Goal: Task Accomplishment & Management: Complete application form

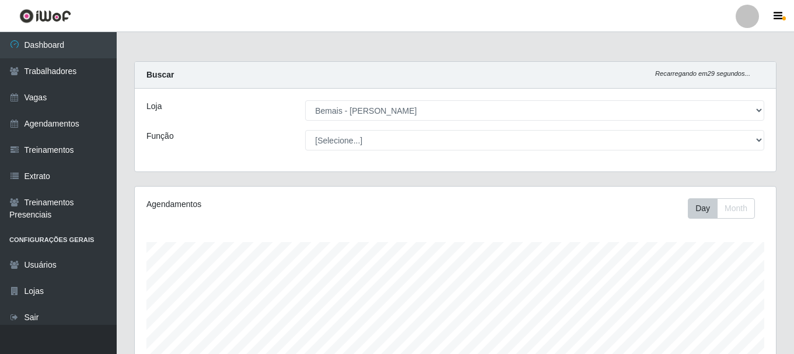
select select "230"
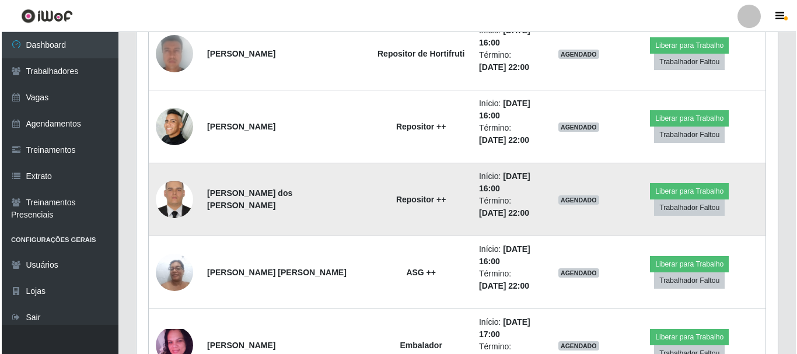
scroll to position [1283, 0]
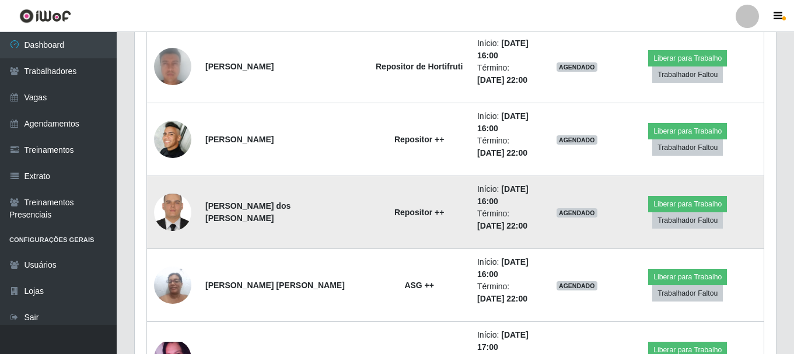
click at [165, 214] on img at bounding box center [172, 213] width 37 height 50
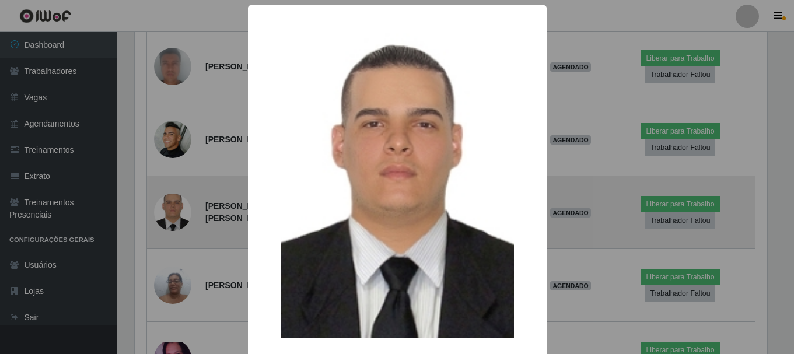
scroll to position [242, 635]
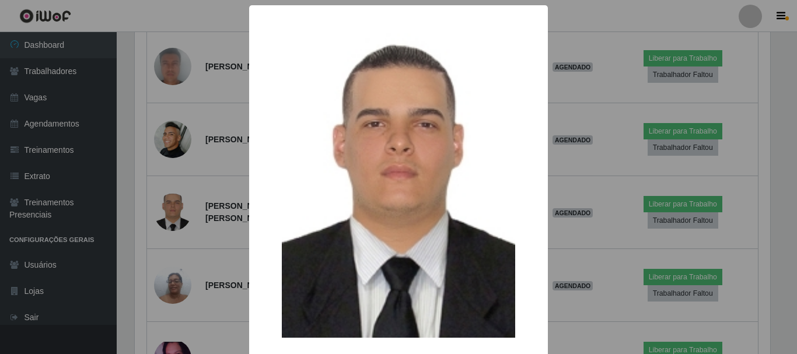
click at [176, 201] on div "× OK Cancel" at bounding box center [398, 177] width 797 height 354
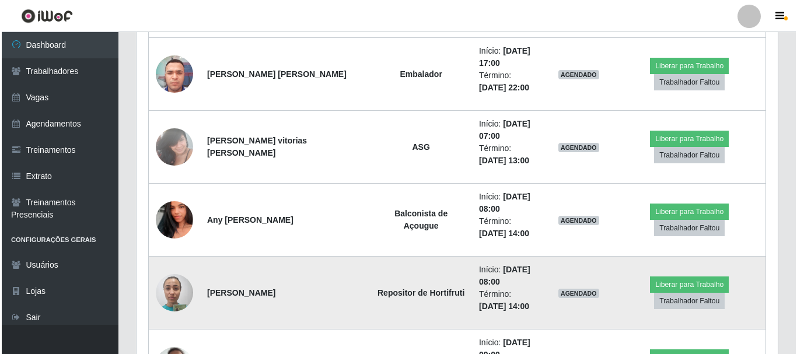
scroll to position [1925, 0]
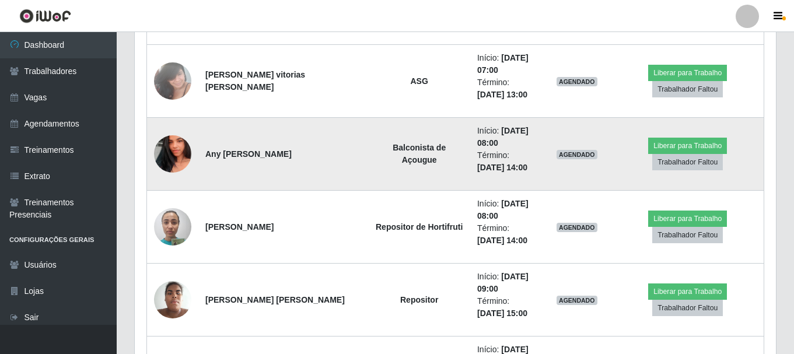
click at [174, 158] on img at bounding box center [172, 154] width 37 height 67
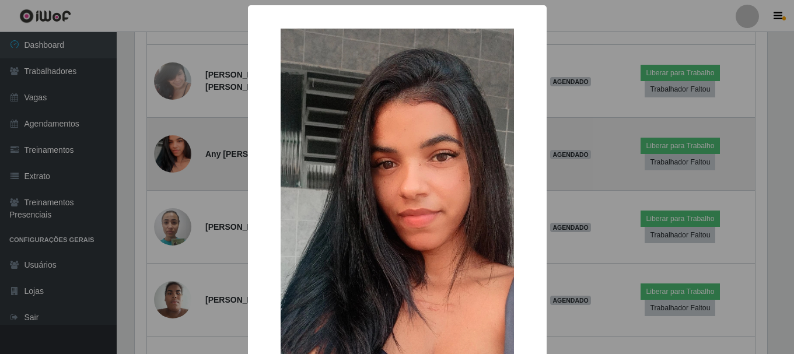
scroll to position [242, 635]
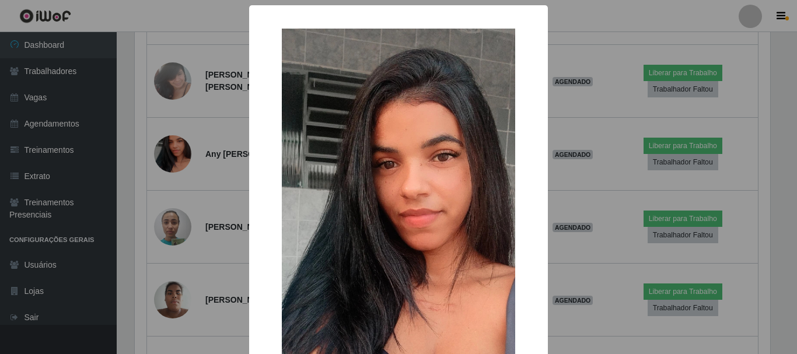
click at [187, 153] on div "× OK Cancel" at bounding box center [398, 177] width 797 height 354
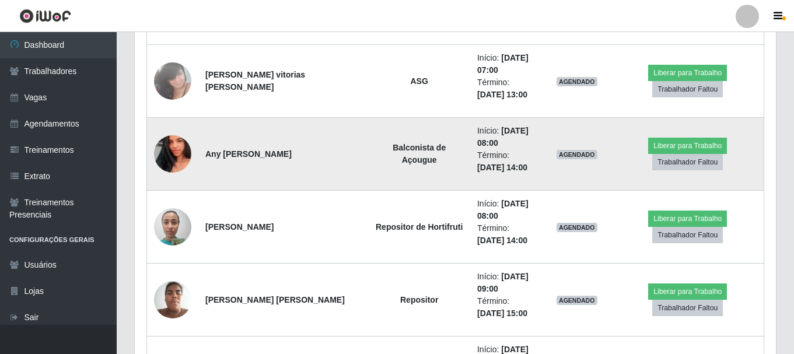
scroll to position [242, 641]
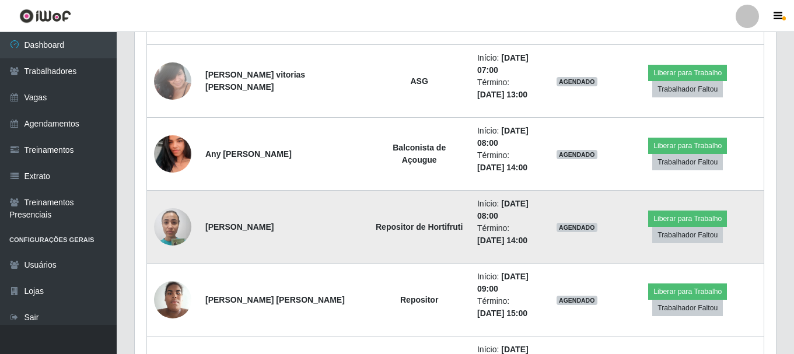
click at [179, 225] on img at bounding box center [172, 227] width 37 height 50
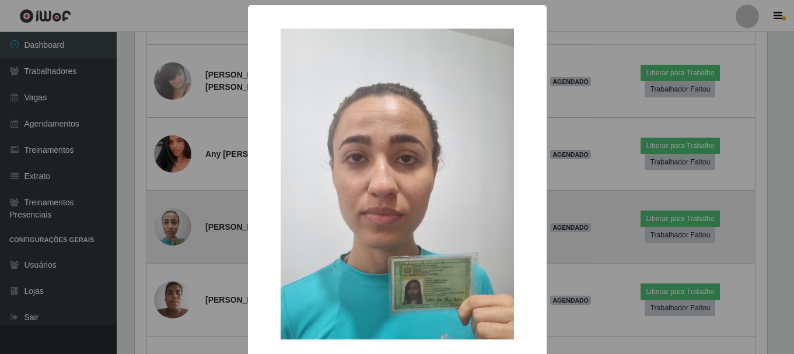
scroll to position [242, 635]
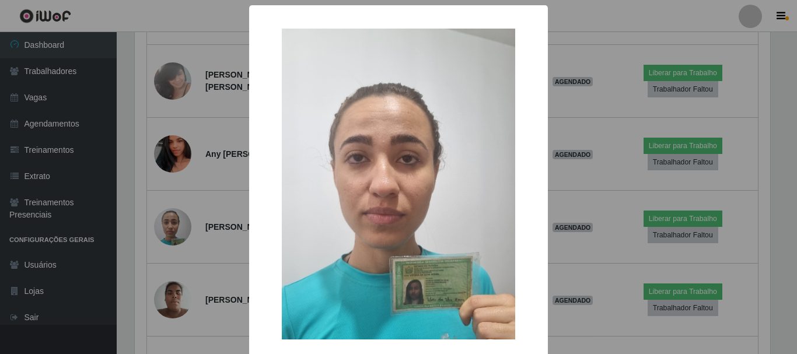
click at [186, 210] on div "× OK Cancel" at bounding box center [398, 177] width 797 height 354
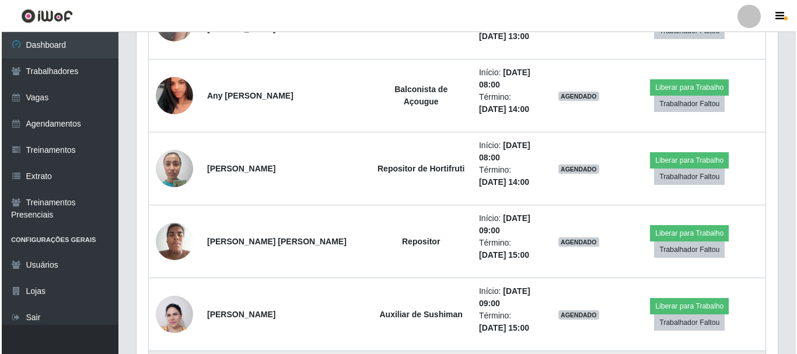
scroll to position [1925, 0]
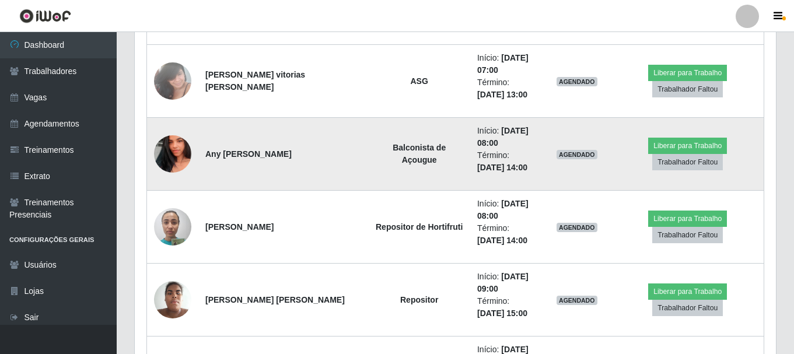
click at [168, 146] on img at bounding box center [172, 154] width 37 height 67
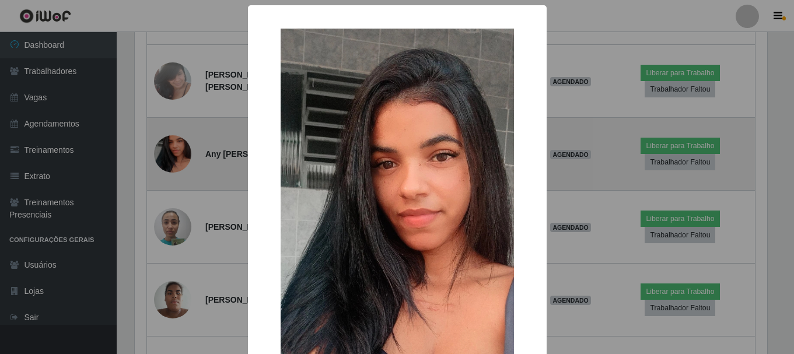
scroll to position [242, 635]
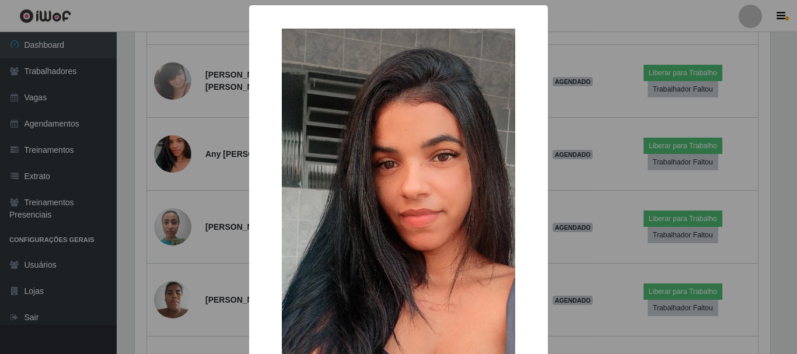
click at [594, 122] on div "× OK Cancel" at bounding box center [398, 177] width 797 height 354
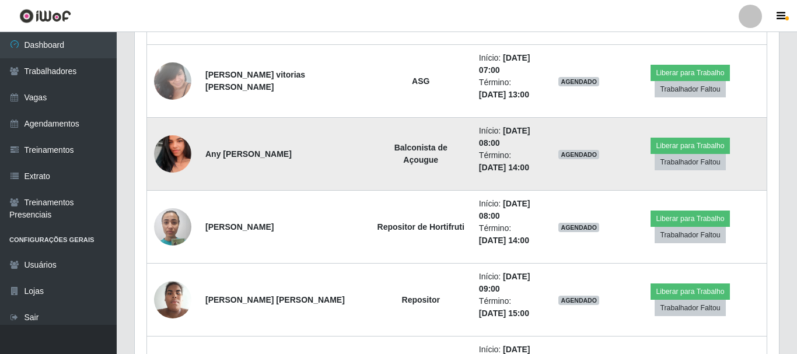
scroll to position [242, 641]
click at [171, 152] on img at bounding box center [172, 154] width 37 height 67
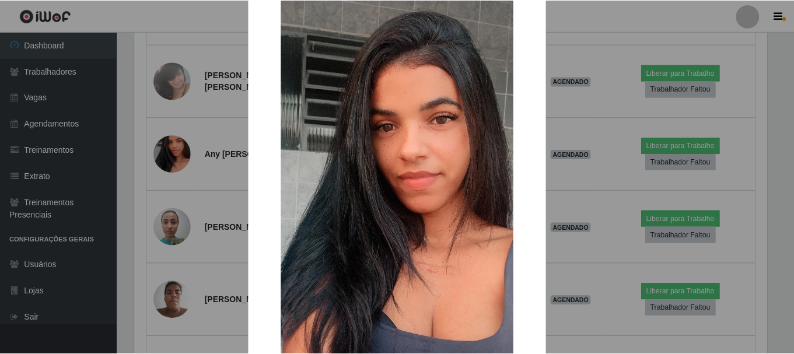
scroll to position [163, 0]
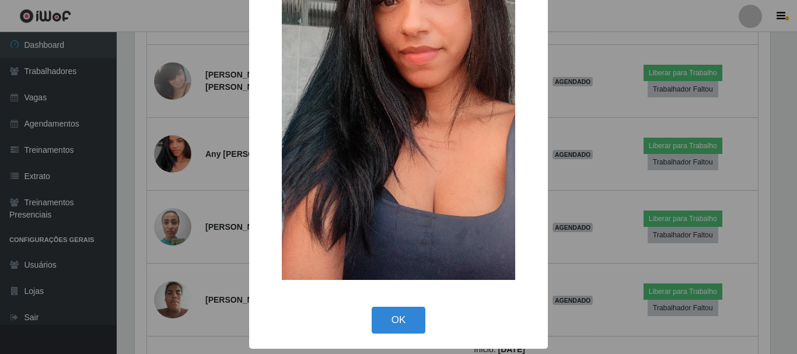
click at [620, 153] on div "× OK Cancel" at bounding box center [398, 177] width 797 height 354
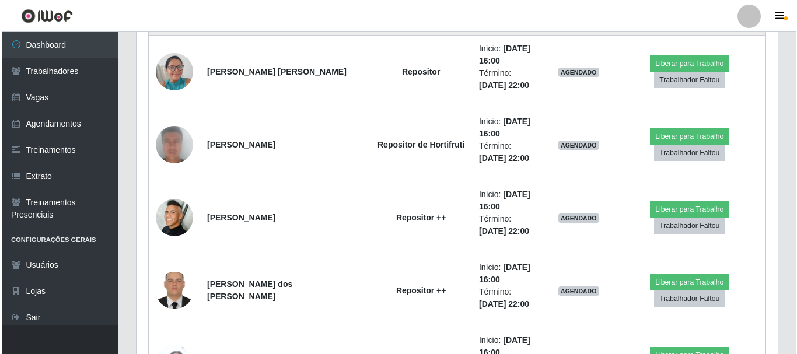
scroll to position [1225, 0]
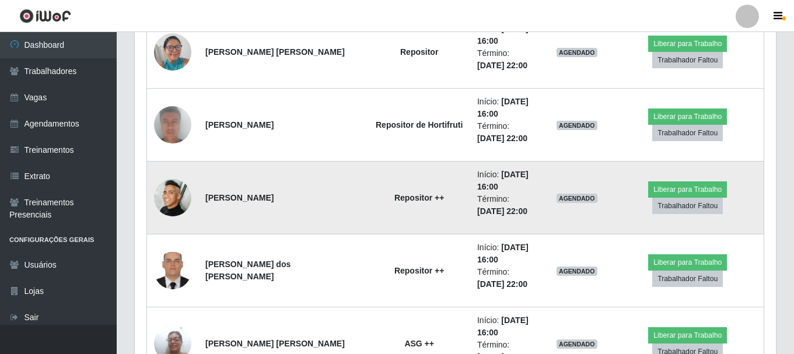
click at [161, 198] on img at bounding box center [172, 197] width 37 height 37
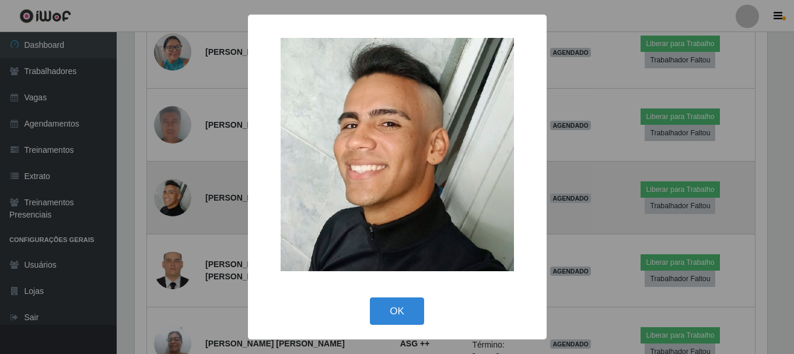
scroll to position [242, 635]
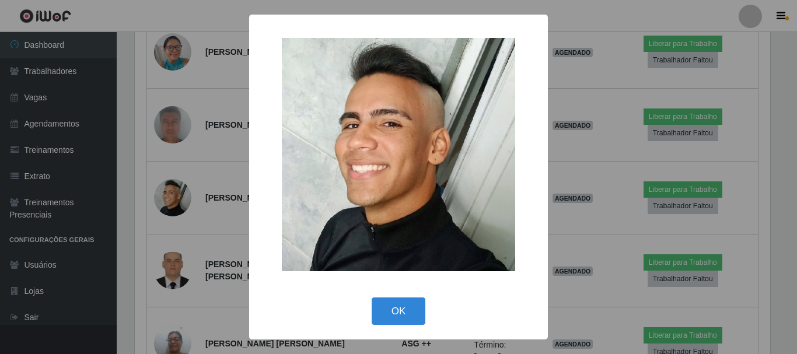
click at [177, 194] on div "× OK Cancel" at bounding box center [398, 177] width 797 height 354
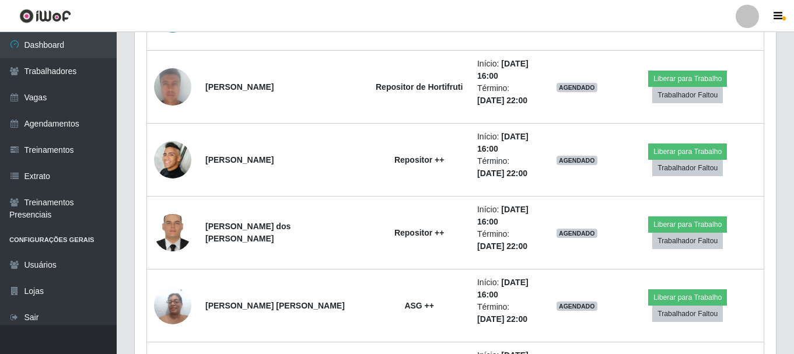
scroll to position [1283, 0]
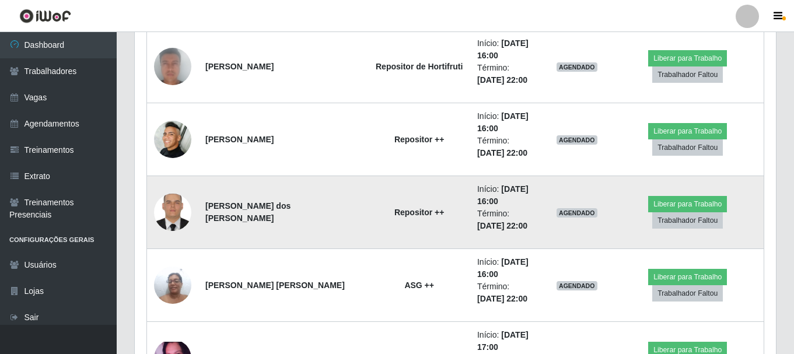
click at [176, 197] on img at bounding box center [172, 213] width 37 height 50
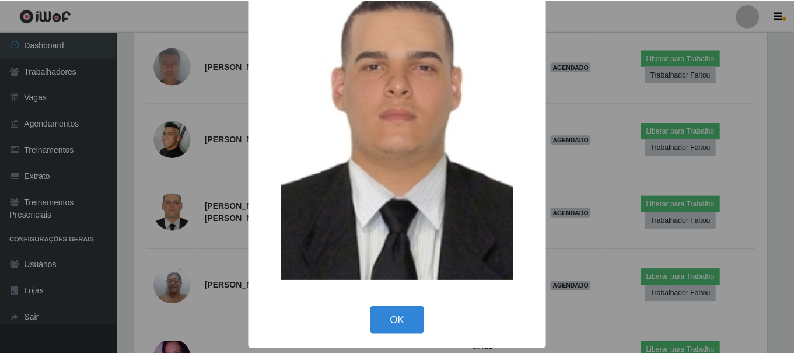
scroll to position [0, 0]
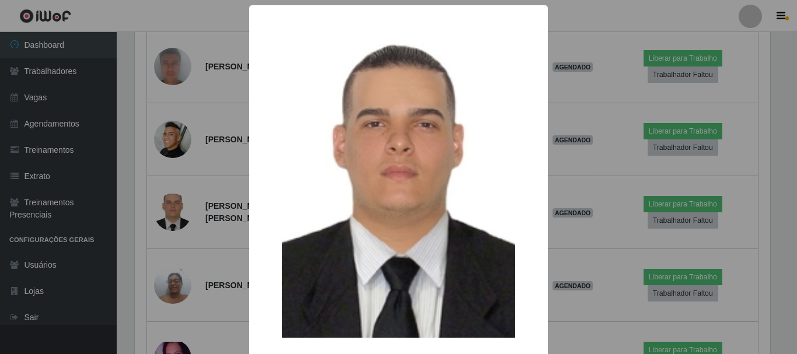
click at [188, 263] on div "× OK Cancel" at bounding box center [398, 177] width 797 height 354
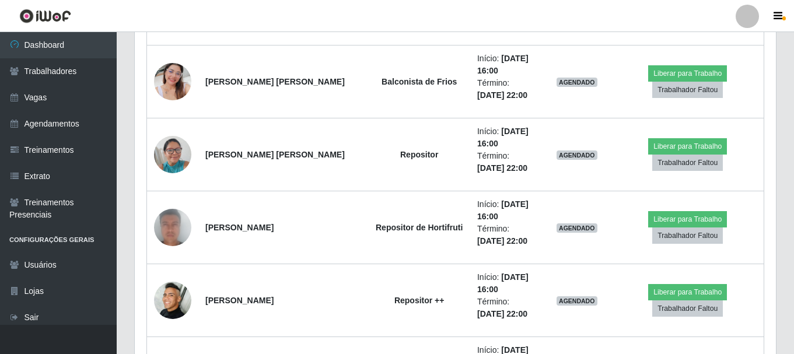
scroll to position [1108, 0]
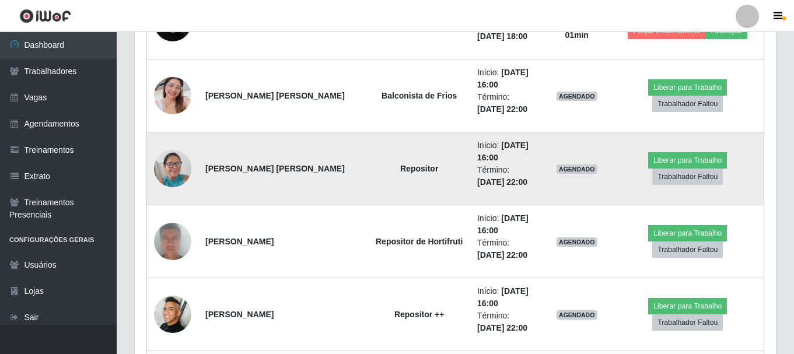
click at [188, 167] on img at bounding box center [172, 169] width 37 height 50
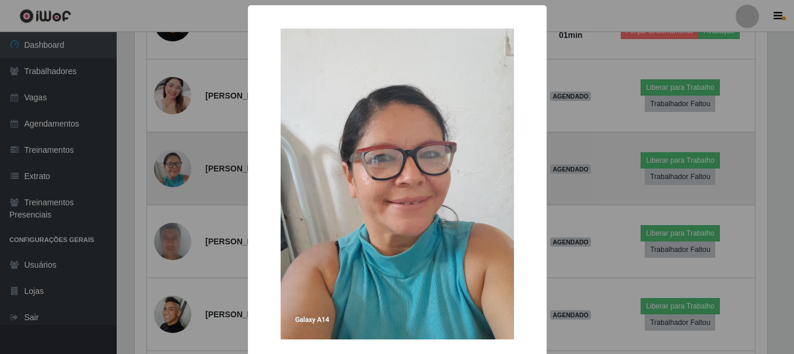
scroll to position [242, 635]
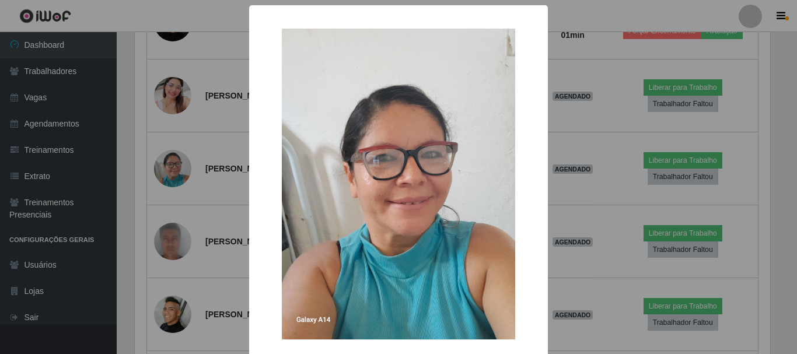
click at [578, 169] on div "× OK Cancel" at bounding box center [398, 177] width 797 height 354
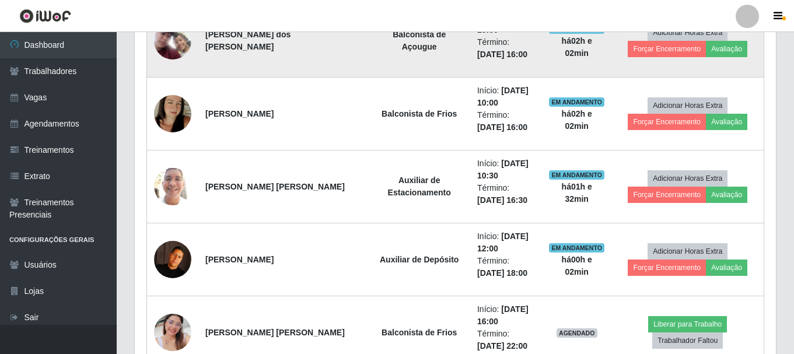
scroll to position [0, 0]
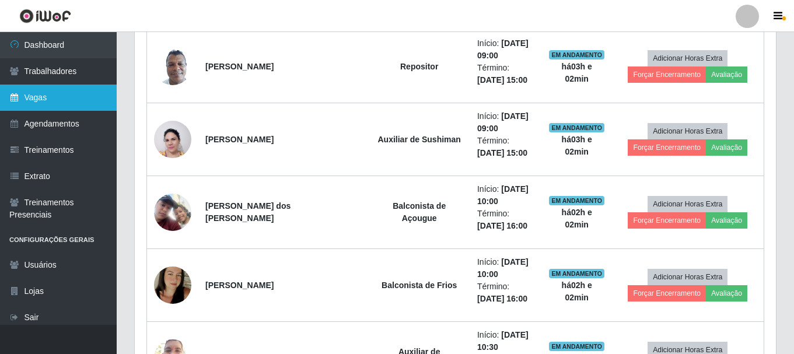
click at [42, 103] on link "Vagas" at bounding box center [58, 98] width 117 height 26
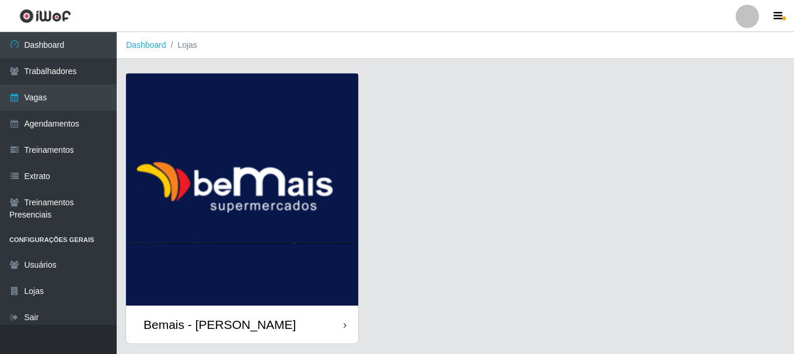
click at [261, 218] on img at bounding box center [242, 190] width 232 height 232
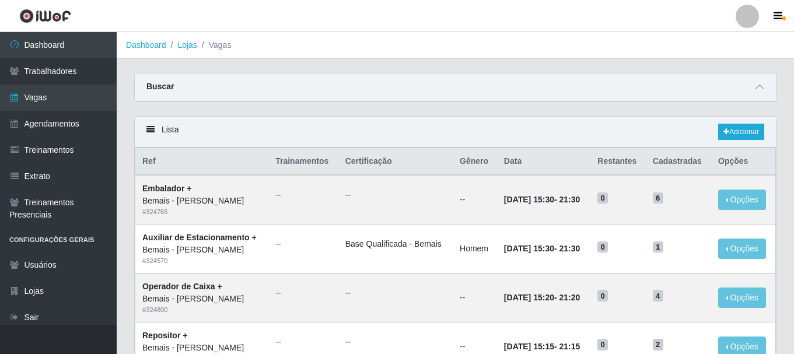
click at [750, 122] on div "Lista Adicionar" at bounding box center [455, 132] width 641 height 31
click at [740, 137] on link "Adicionar" at bounding box center [741, 132] width 46 height 16
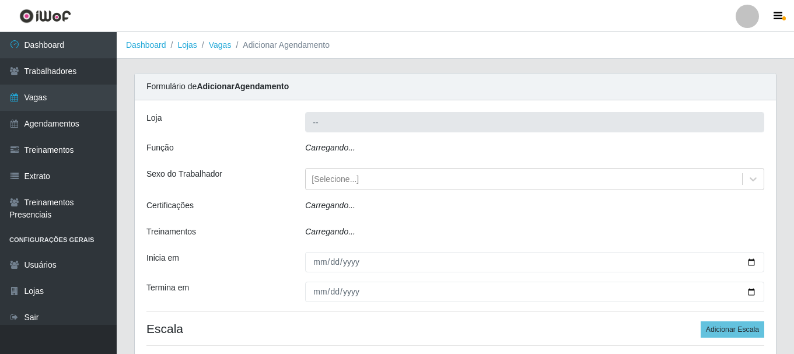
type input "Bemais - [PERSON_NAME]"
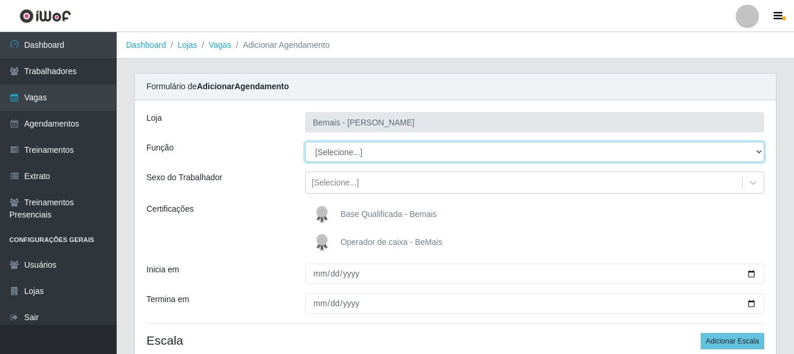
click at [364, 159] on select "[Selecione...] ASG ASG + ASG ++ Auxiliar de Depósito Auxiliar de Depósito + Aux…" at bounding box center [534, 152] width 459 height 20
select select "86"
click at [305, 142] on select "[Selecione...] ASG ASG + ASG ++ Auxiliar de Depósito Auxiliar de Depósito + Aux…" at bounding box center [534, 152] width 459 height 20
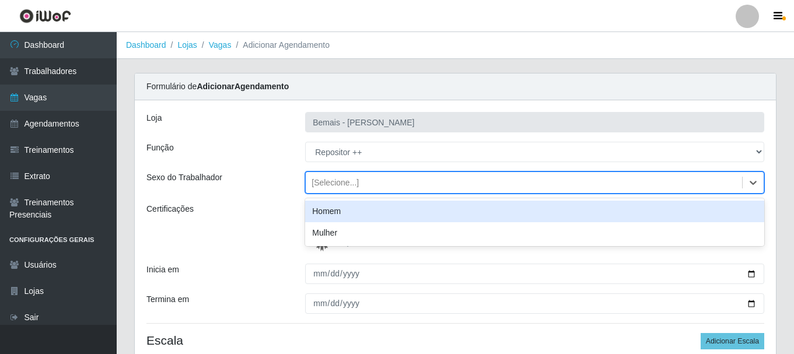
click at [316, 184] on div "[Selecione...]" at bounding box center [335, 183] width 47 height 12
click at [329, 208] on div "Homem" at bounding box center [534, 212] width 459 height 22
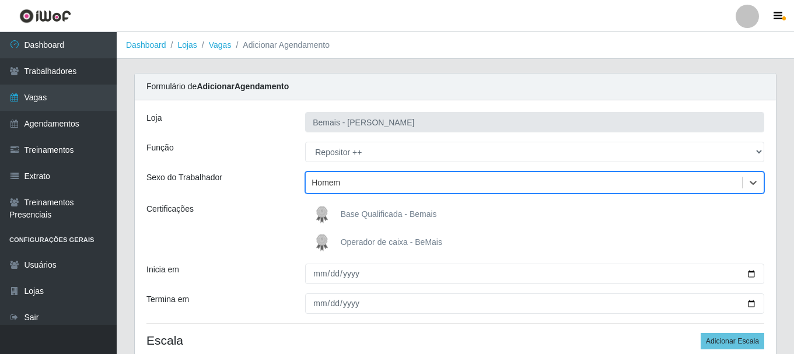
click at [326, 209] on img at bounding box center [324, 214] width 28 height 23
click at [0, 0] on input "Base Qualificada - Bemais" at bounding box center [0, 0] width 0 height 0
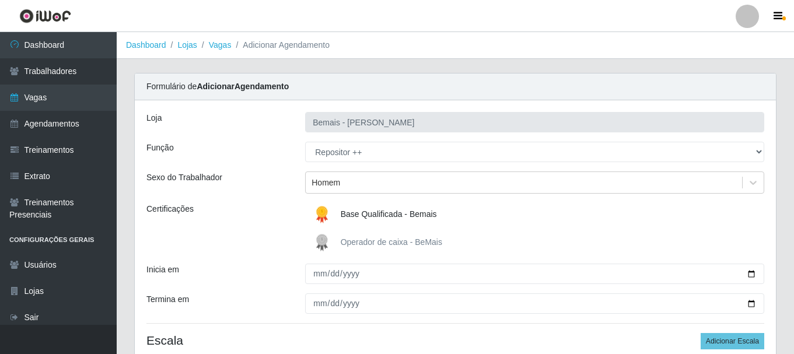
click at [349, 219] on label "Base Qualificada - Bemais" at bounding box center [373, 214] width 127 height 23
click at [0, 0] on input "Base Qualificada - Bemais" at bounding box center [0, 0] width 0 height 0
click at [349, 218] on span "Base Qualificada - Bemais" at bounding box center [389, 213] width 96 height 9
click at [0, 0] on input "Base Qualificada - Bemais" at bounding box center [0, 0] width 0 height 0
drag, startPoint x: 348, startPoint y: 218, endPoint x: 319, endPoint y: 194, distance: 38.1
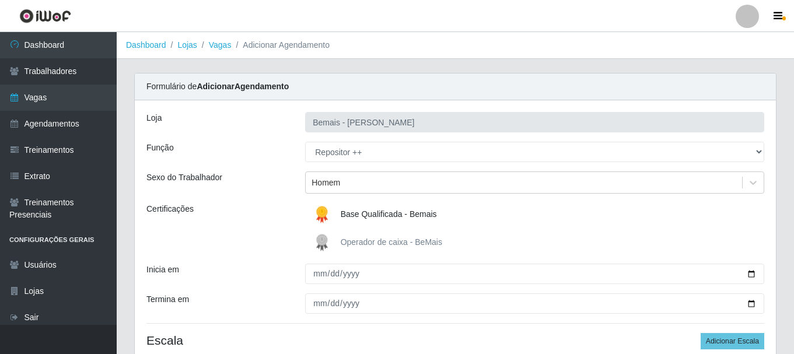
click at [319, 195] on div "Loja Bemais - Ruy Carneiro Função [Selecione...] ASG ASG + ASG ++ Auxiliar de D…" at bounding box center [455, 239] width 641 height 278
click at [319, 188] on div "Homem" at bounding box center [326, 183] width 29 height 12
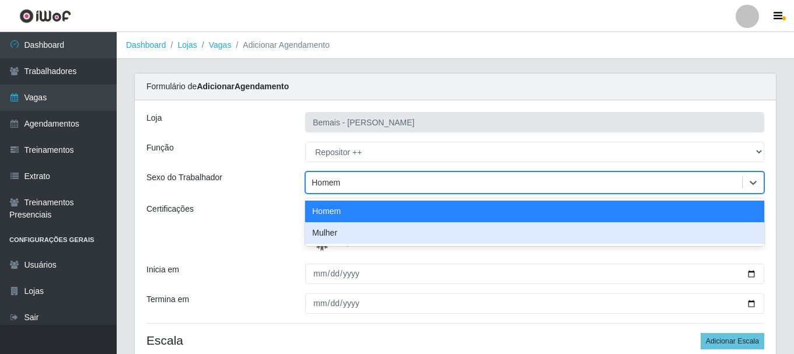
click at [333, 235] on div "Mulher" at bounding box center [534, 233] width 459 height 22
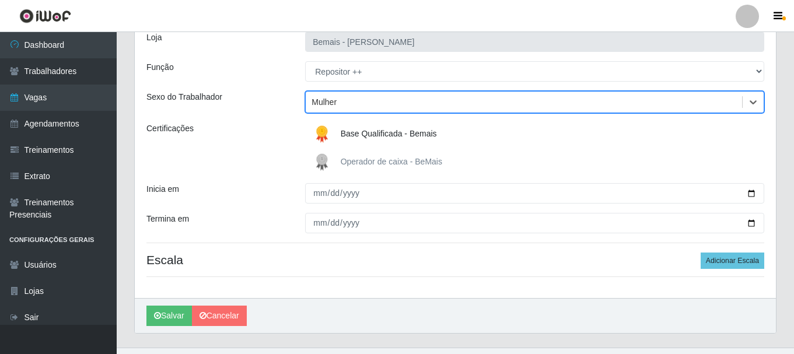
scroll to position [103, 0]
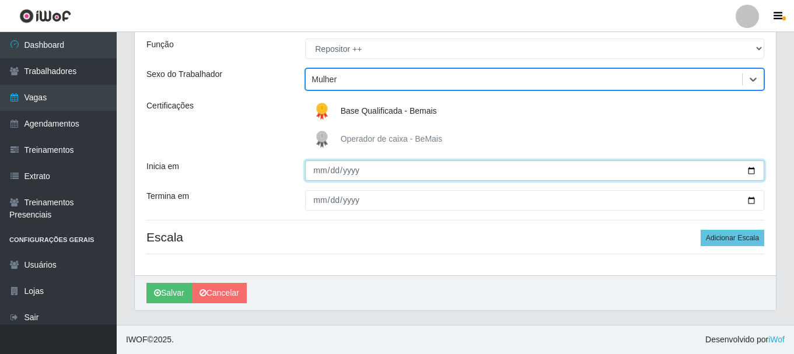
click at [310, 169] on input "Inicia em" at bounding box center [534, 170] width 459 height 20
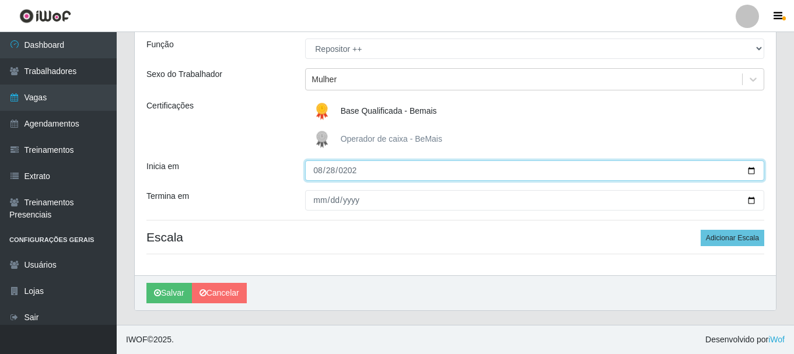
type input "[DATE]"
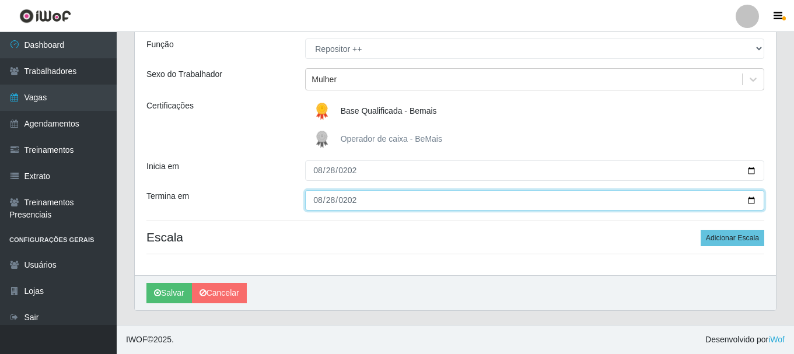
type input "[DATE]"
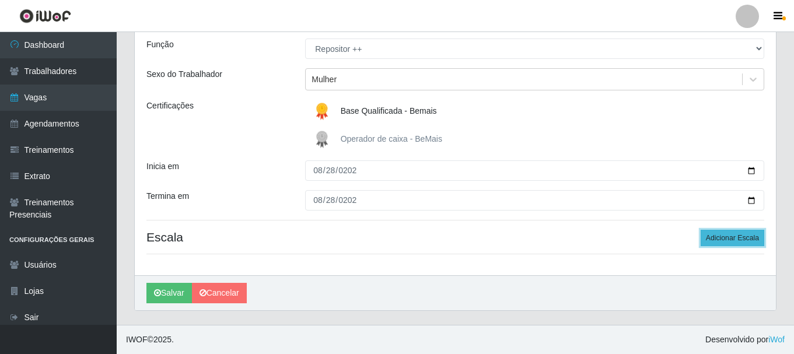
click at [764, 244] on button "Adicionar Escala" at bounding box center [733, 238] width 64 height 16
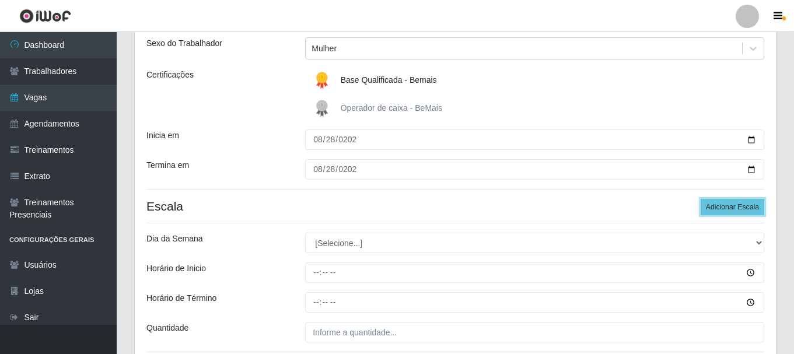
scroll to position [162, 0]
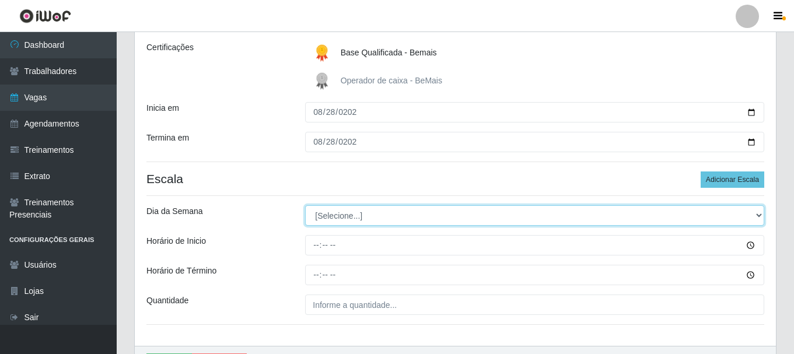
click at [326, 212] on select "[Selecione...] Segunda Terça Quarta Quinta Sexta Sábado Domingo" at bounding box center [534, 215] width 459 height 20
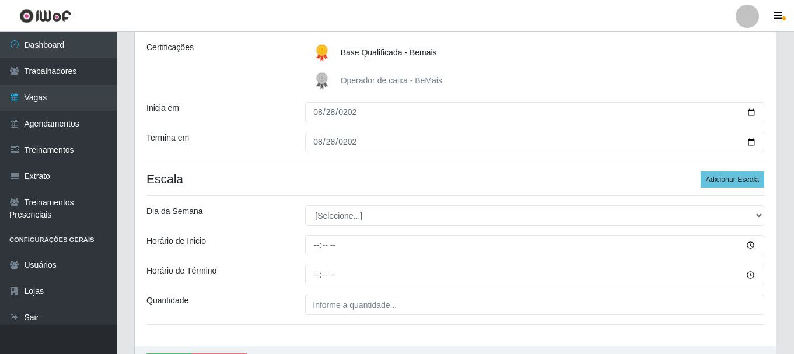
click at [606, 176] on h4 "Escala Adicionar Escala" at bounding box center [455, 179] width 618 height 15
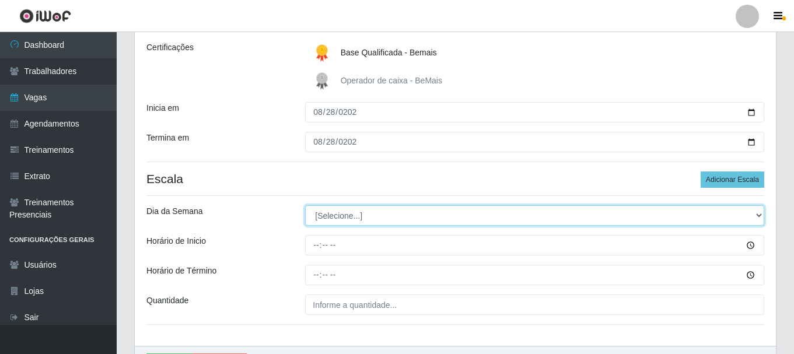
click at [374, 214] on select "[Selecione...] Segunda Terça Quarta Quinta Sexta Sábado Domingo" at bounding box center [534, 215] width 459 height 20
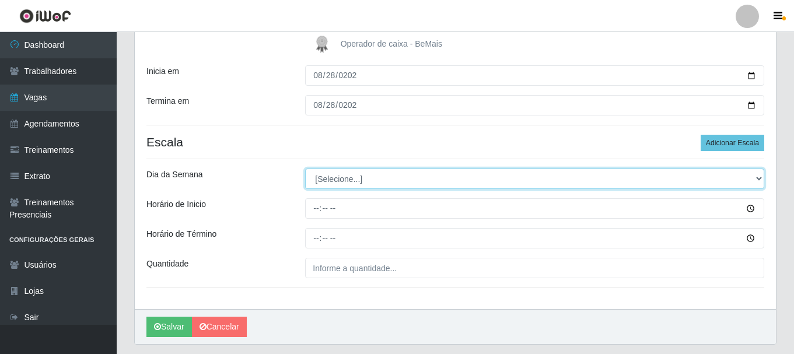
scroll to position [232, 0]
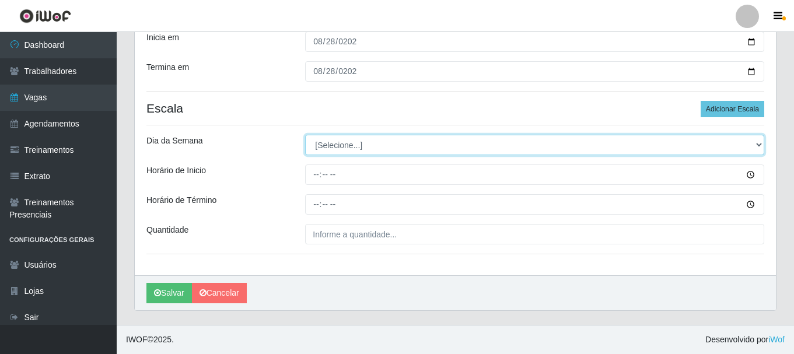
click at [352, 150] on select "[Selecione...] Segunda Terça Quarta Quinta Sexta Sábado Domingo" at bounding box center [534, 145] width 459 height 20
select select "4"
click at [305, 135] on select "[Selecione...] Segunda Terça Quarta Quinta Sexta Sábado Domingo" at bounding box center [534, 145] width 459 height 20
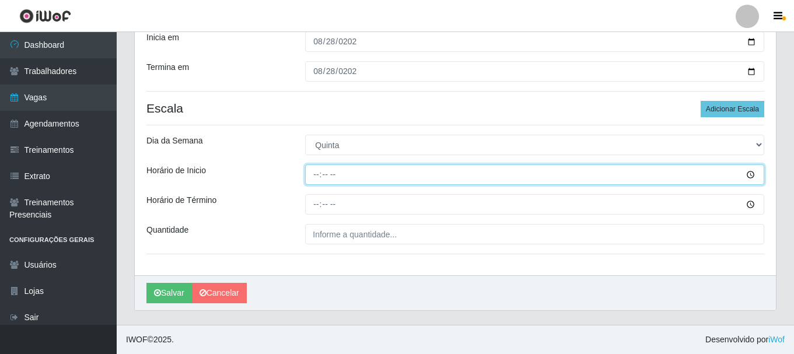
click at [313, 180] on input "Horário de Inicio" at bounding box center [534, 175] width 459 height 20
type input "16:00"
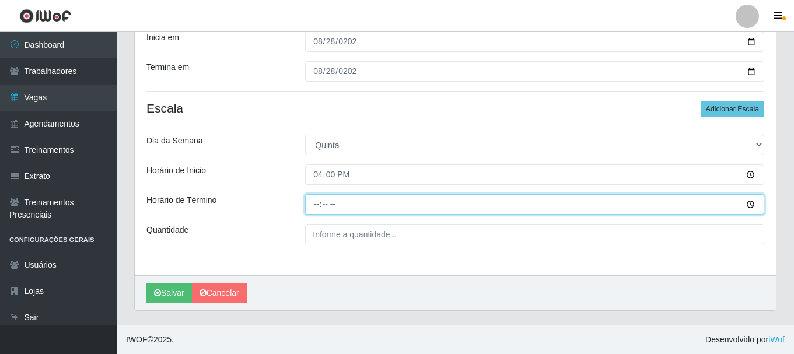
type input "22:00"
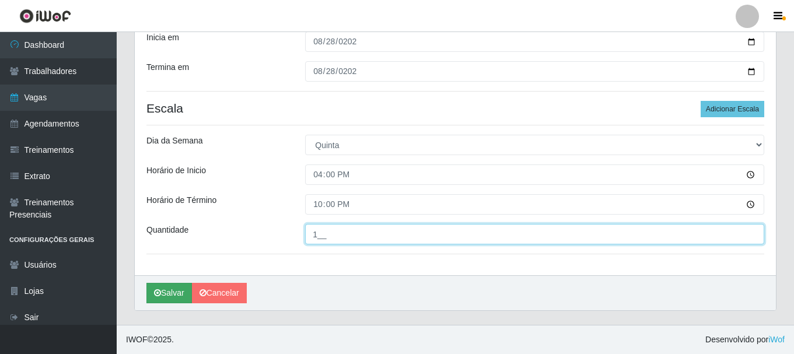
type input "1__"
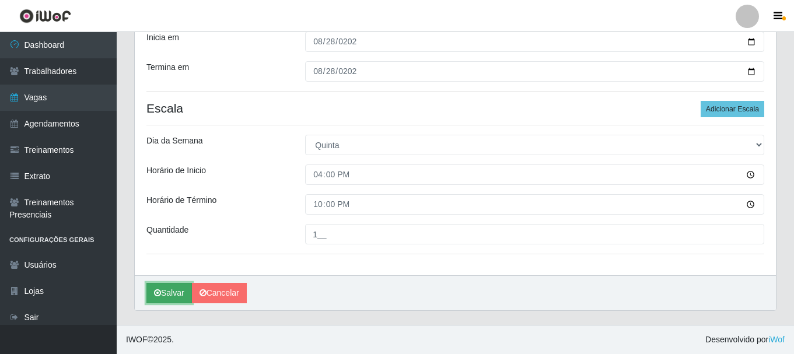
click at [169, 288] on button "Salvar" at bounding box center [169, 293] width 46 height 20
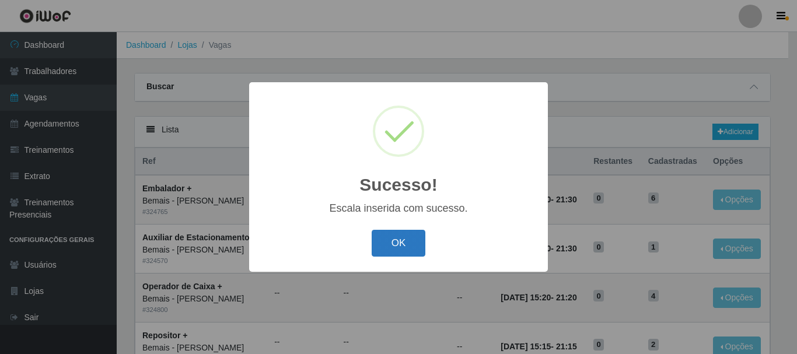
click at [386, 249] on button "OK" at bounding box center [399, 243] width 54 height 27
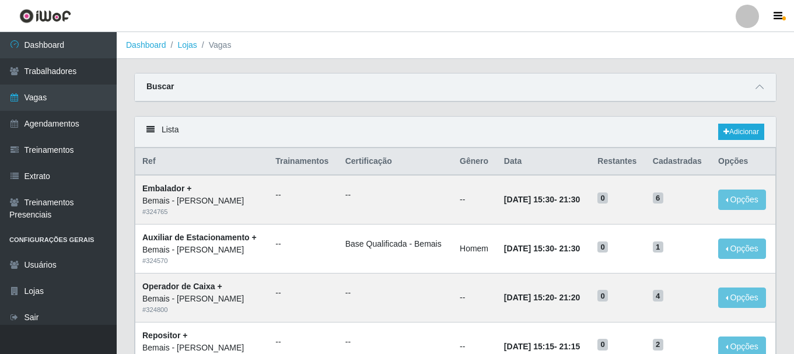
click at [744, 120] on div "Lista Adicionar" at bounding box center [455, 132] width 641 height 31
drag, startPoint x: 744, startPoint y: 120, endPoint x: 734, endPoint y: 135, distance: 18.4
click at [744, 120] on div "Lista Adicionar" at bounding box center [455, 132] width 641 height 31
click at [734, 135] on link "Adicionar" at bounding box center [741, 132] width 46 height 16
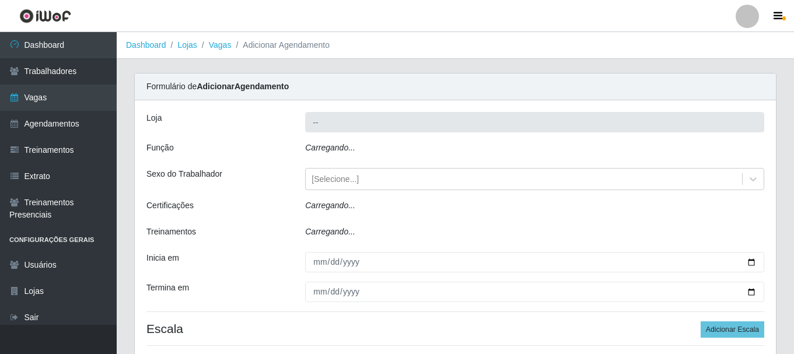
type input "Bemais - [PERSON_NAME]"
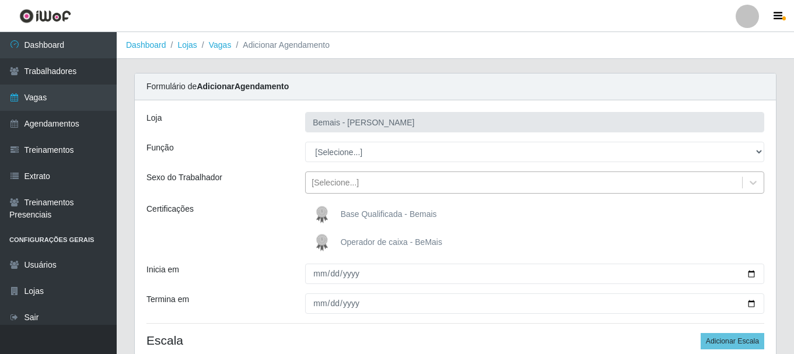
click at [368, 172] on div "[Selecione...]" at bounding box center [534, 183] width 459 height 22
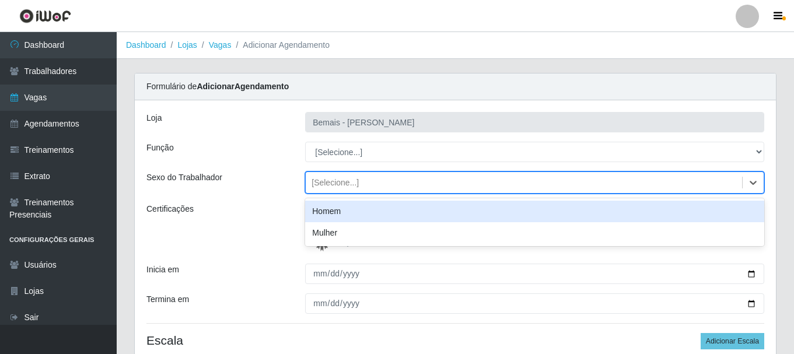
click at [312, 219] on div "Homem" at bounding box center [534, 212] width 459 height 22
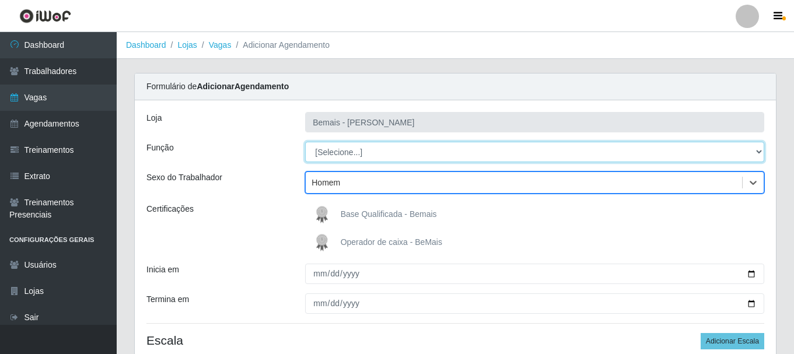
click at [330, 157] on select "[Selecione...] ASG ASG + ASG ++ Auxiliar de Depósito Auxiliar de Depósito + Aux…" at bounding box center [534, 152] width 459 height 20
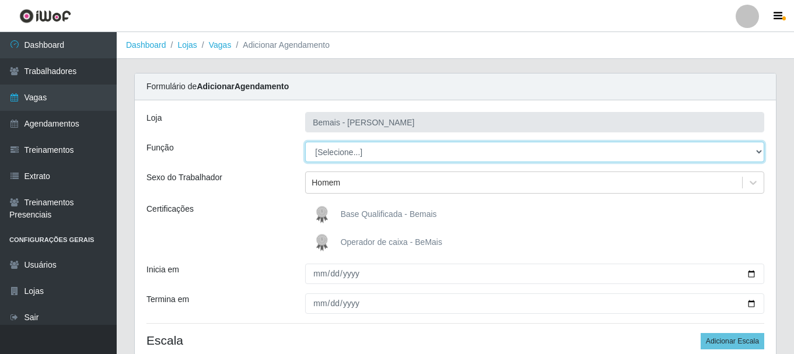
select select "86"
click at [305, 142] on select "[Selecione...] ASG ASG + ASG ++ Auxiliar de Depósito Auxiliar de Depósito + Aux…" at bounding box center [534, 152] width 459 height 20
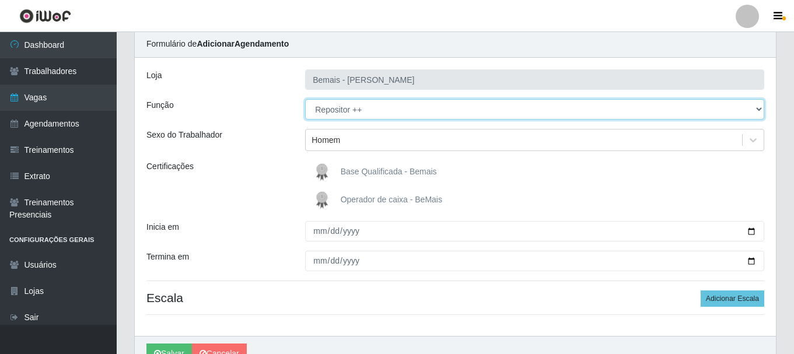
scroll to position [103, 0]
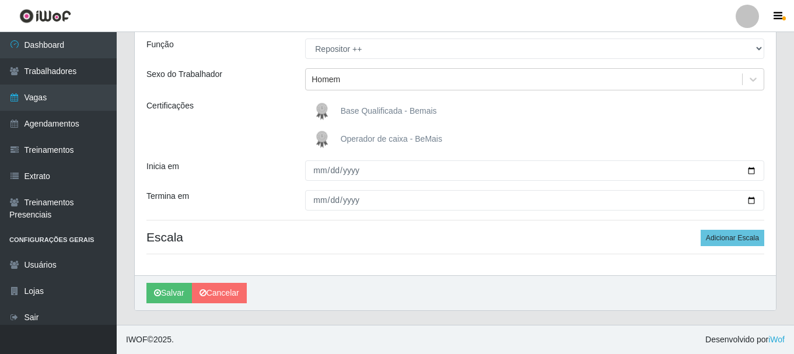
click at [326, 113] on img at bounding box center [324, 111] width 28 height 23
click at [0, 0] on input "Base Qualificada - Bemais" at bounding box center [0, 0] width 0 height 0
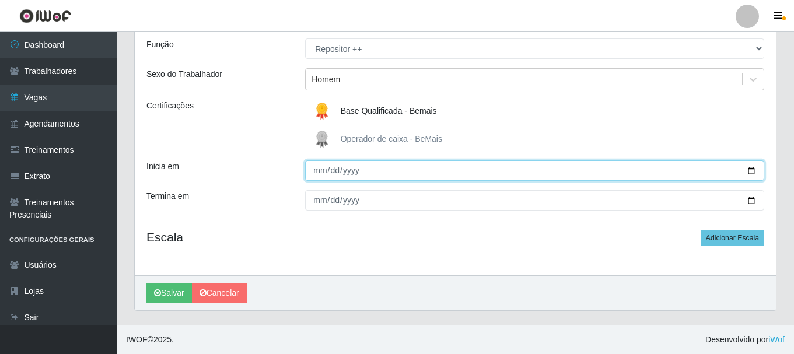
click at [320, 172] on input "Inicia em" at bounding box center [534, 170] width 459 height 20
type input "[DATE]"
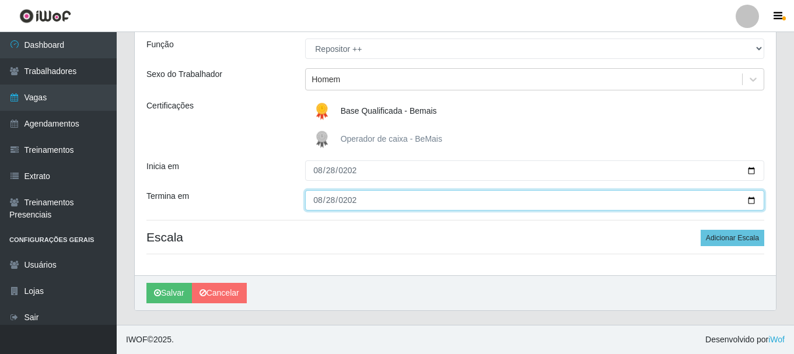
type input "[DATE]"
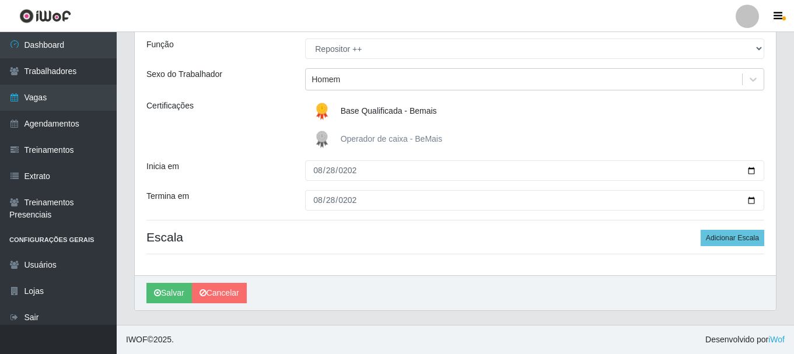
click at [726, 227] on div "Loja Bemais - Ruy Carneiro Função [Selecione...] ASG ASG + ASG ++ Auxiliar de D…" at bounding box center [455, 136] width 641 height 278
click at [726, 229] on div "Loja Bemais - Ruy Carneiro Função [Selecione...] ASG ASG + ASG ++ Auxiliar de D…" at bounding box center [455, 136] width 641 height 278
click at [726, 230] on button "Adicionar Escala" at bounding box center [733, 238] width 64 height 16
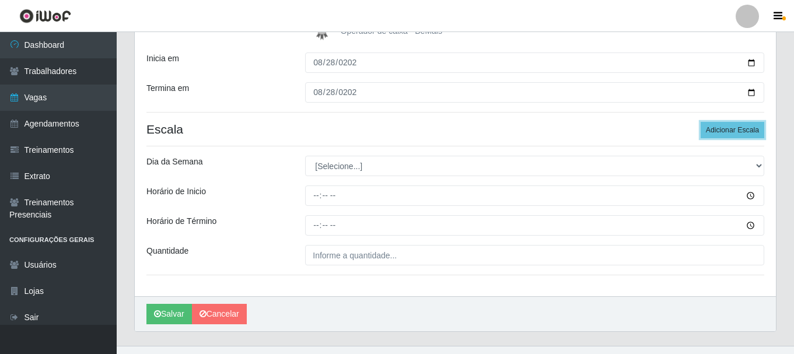
scroll to position [232, 0]
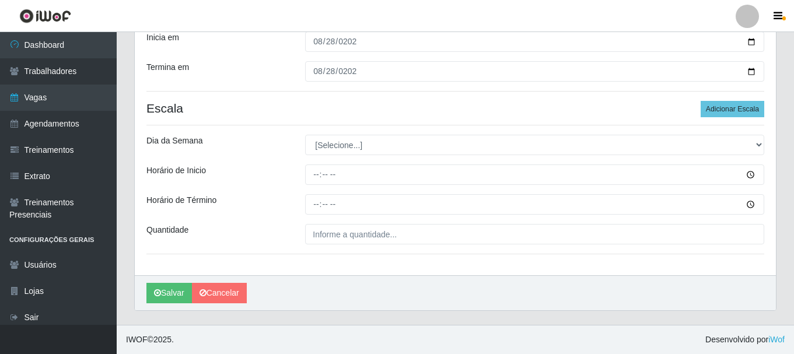
click at [335, 127] on div "Loja Bemais - Ruy Carneiro Função [Selecione...] ASG ASG + ASG ++ Auxiliar de D…" at bounding box center [455, 71] width 641 height 407
drag, startPoint x: 338, startPoint y: 132, endPoint x: 341, endPoint y: 139, distance: 7.6
click at [341, 134] on div "Loja Bemais - Ruy Carneiro Função [Selecione...] ASG ASG + ASG ++ Auxiliar de D…" at bounding box center [455, 71] width 641 height 407
click at [344, 156] on div "Loja Bemais - Ruy Carneiro Função [Selecione...] ASG ASG + ASG ++ Auxiliar de D…" at bounding box center [455, 71] width 641 height 407
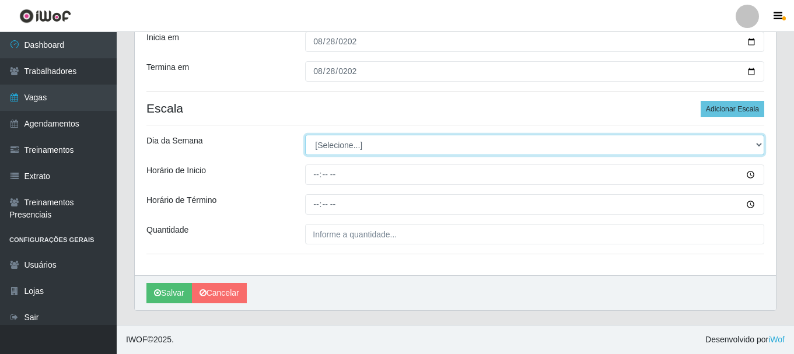
click at [340, 149] on select "[Selecione...] Segunda Terça Quarta Quinta Sexta Sábado Domingo" at bounding box center [534, 145] width 459 height 20
select select "4"
click at [305, 135] on select "[Selecione...] Segunda Terça Quarta Quinta Sexta Sábado Domingo" at bounding box center [534, 145] width 459 height 20
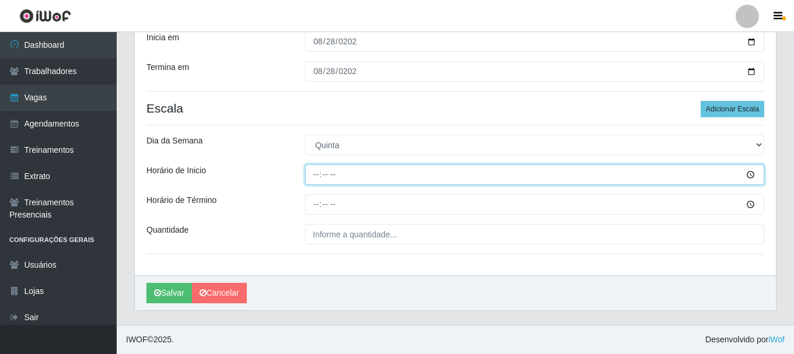
click at [314, 174] on input "Horário de Inicio" at bounding box center [534, 175] width 459 height 20
type input "23:20"
click at [321, 181] on input "Horário de Inicio" at bounding box center [534, 175] width 459 height 20
type input "16:00"
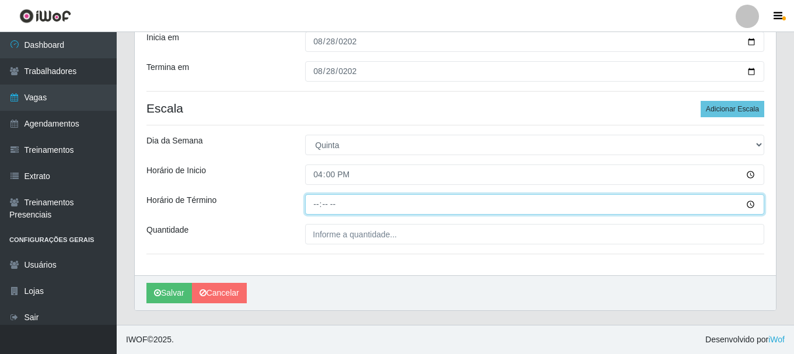
type input "22:00"
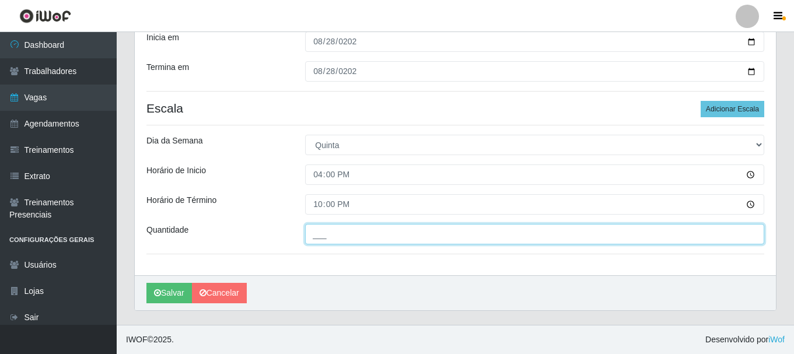
click at [324, 229] on input "___" at bounding box center [534, 234] width 459 height 20
type input "1__"
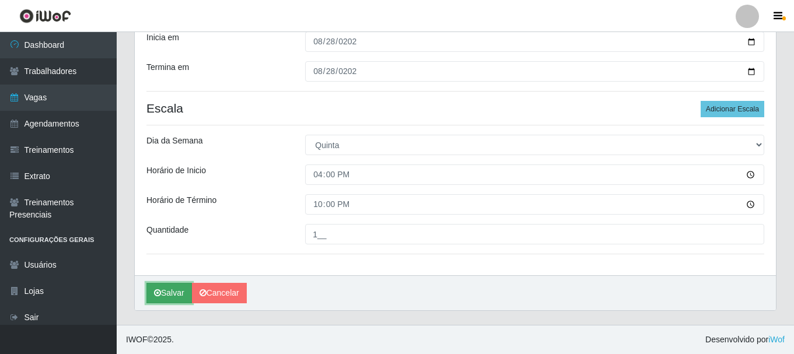
click at [176, 292] on button "Salvar" at bounding box center [169, 293] width 46 height 20
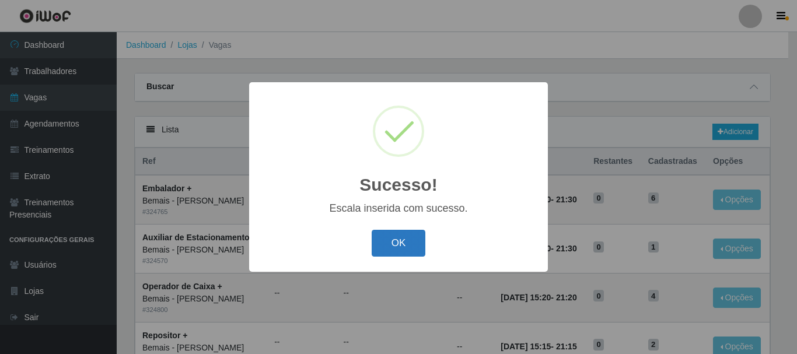
click at [393, 242] on button "OK" at bounding box center [399, 243] width 54 height 27
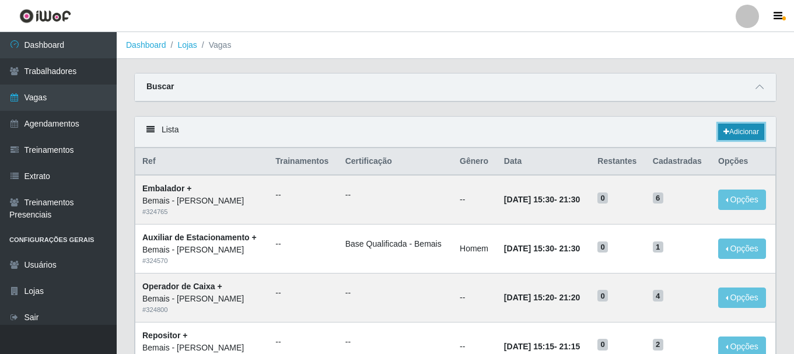
click at [740, 136] on link "Adicionar" at bounding box center [741, 132] width 46 height 16
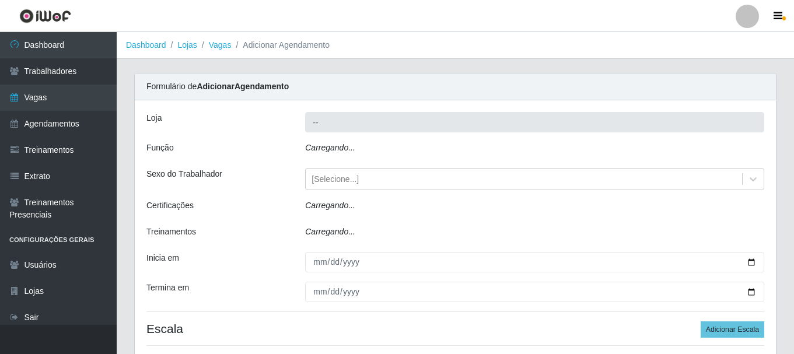
type input "Bemais - [PERSON_NAME]"
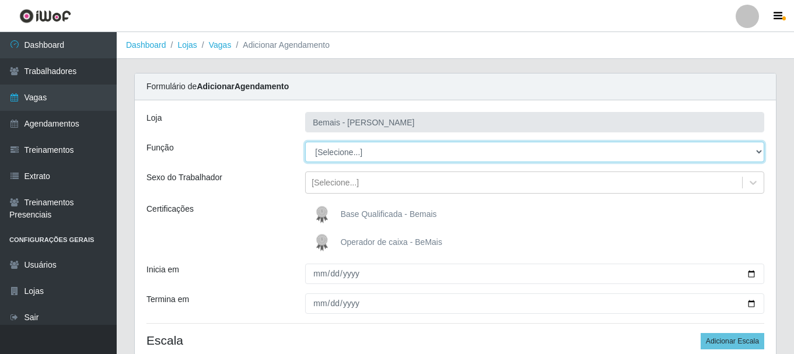
click at [373, 152] on select "[Selecione...] ASG ASG + ASG ++ Auxiliar de Depósito Auxiliar de Depósito + Aux…" at bounding box center [534, 152] width 459 height 20
select select "80"
click at [305, 142] on select "[Selecione...] ASG ASG + ASG ++ Auxiliar de Depósito Auxiliar de Depósito + Aux…" at bounding box center [534, 152] width 459 height 20
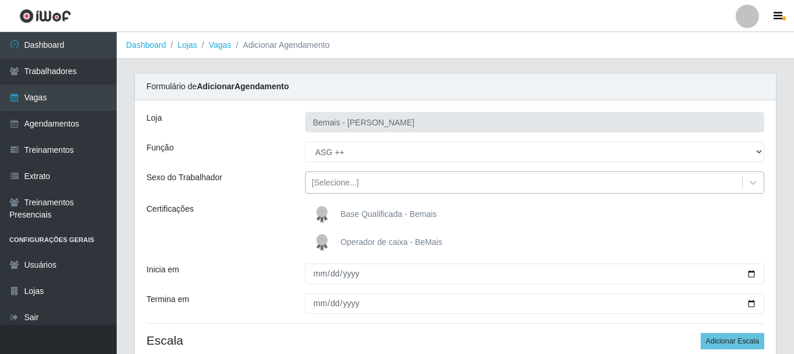
click at [345, 184] on div "[Selecione...]" at bounding box center [335, 183] width 47 height 12
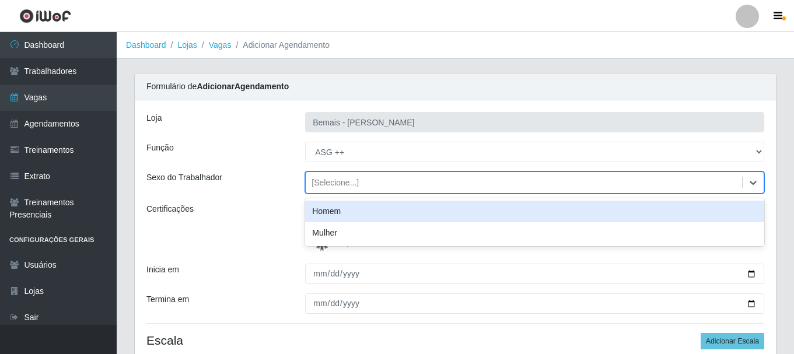
scroll to position [103, 0]
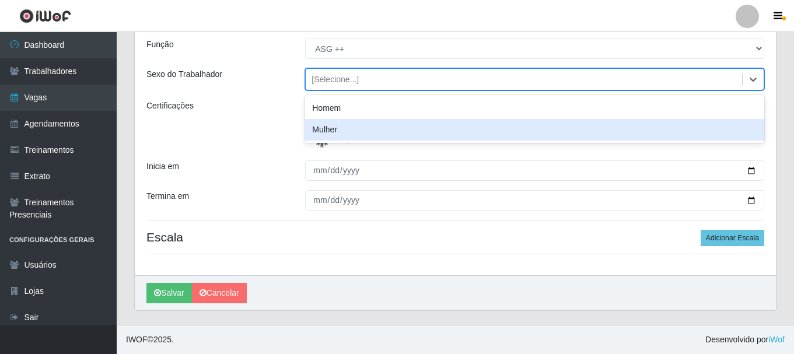
click at [342, 127] on div "Mulher" at bounding box center [534, 130] width 459 height 22
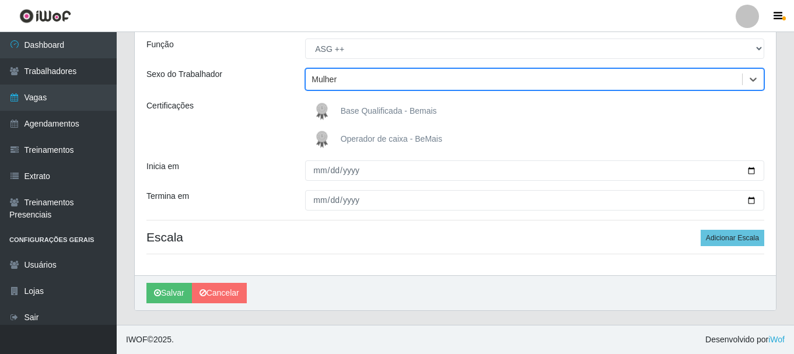
click at [331, 123] on img at bounding box center [324, 111] width 28 height 23
click at [0, 0] on input "Base Qualificada - Bemais" at bounding box center [0, 0] width 0 height 0
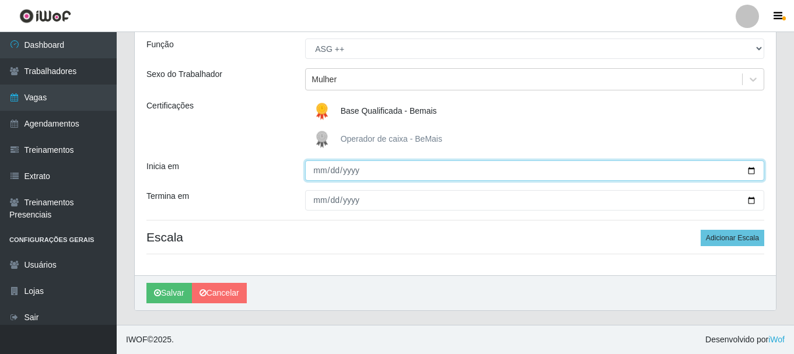
click at [323, 162] on input "Inicia em" at bounding box center [534, 170] width 459 height 20
type input "[DATE]"
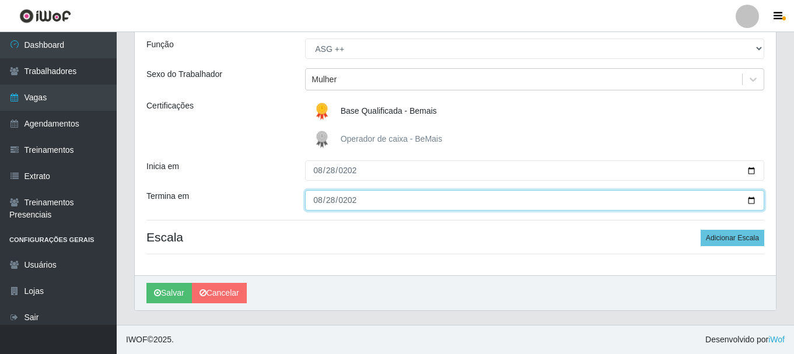
type input "[DATE]"
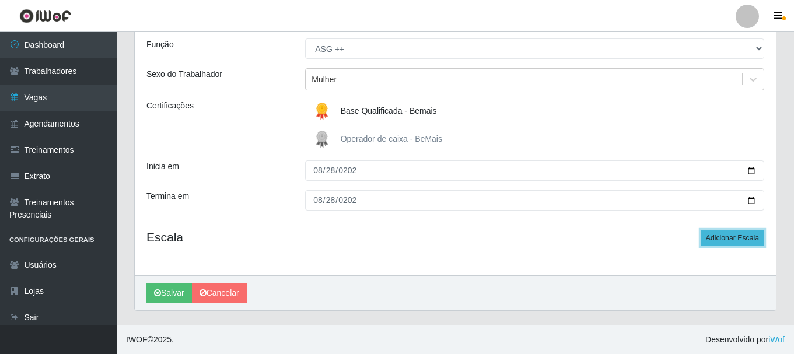
click at [725, 240] on button "Adicionar Escala" at bounding box center [733, 238] width 64 height 16
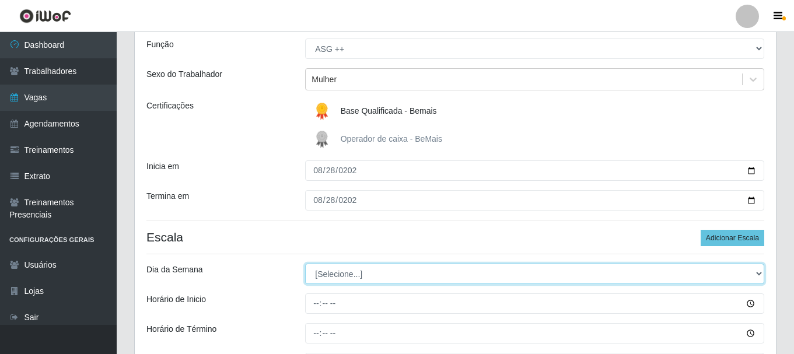
click at [352, 276] on select "[Selecione...] Segunda Terça Quarta Quinta Sexta Sábado Domingo" at bounding box center [534, 274] width 459 height 20
select select "4"
click at [305, 264] on select "[Selecione...] Segunda Terça Quarta Quinta Sexta Sábado Domingo" at bounding box center [534, 274] width 459 height 20
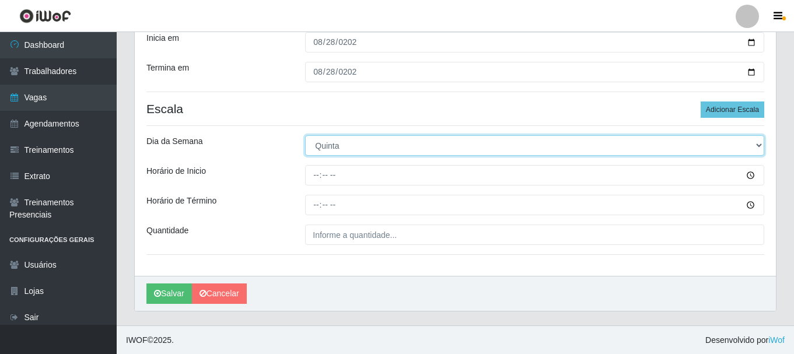
scroll to position [232, 0]
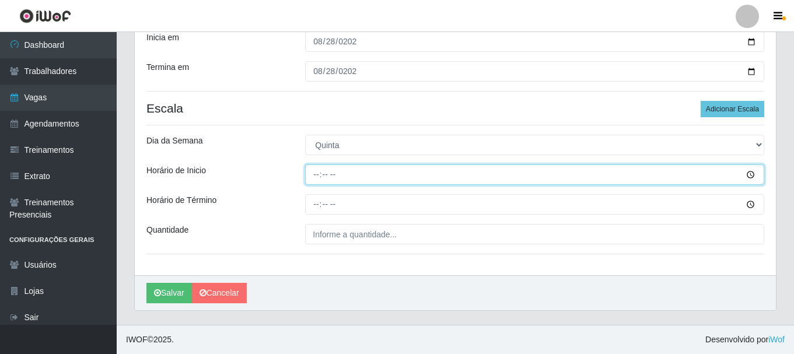
click at [310, 179] on input "Horário de Inicio" at bounding box center [534, 175] width 459 height 20
type input "16:00"
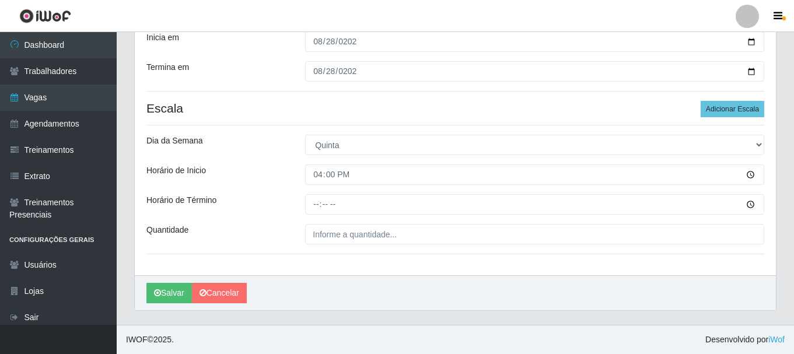
click at [519, 186] on div "Loja Bemais - Ruy Carneiro Função [Selecione...] ASG ASG + ASG ++ Auxiliar de D…" at bounding box center [455, 71] width 641 height 407
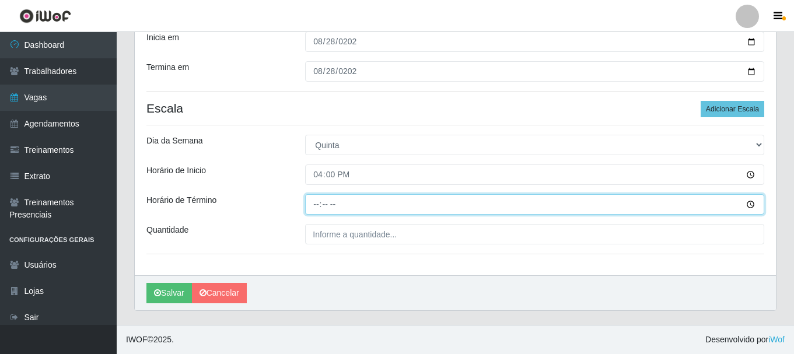
click at [330, 210] on input "Horário de Término" at bounding box center [534, 204] width 459 height 20
type input "22:22"
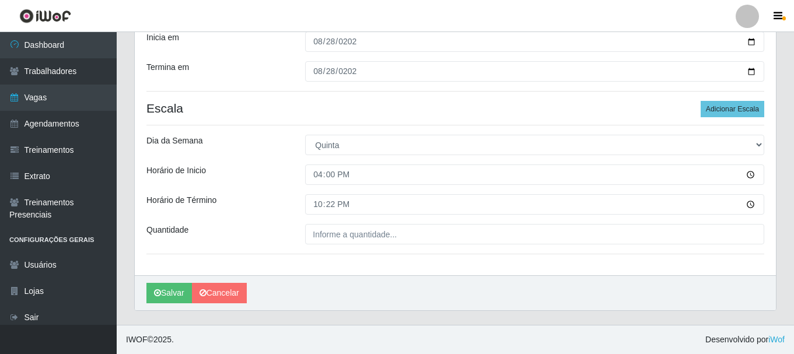
click at [337, 246] on div "Loja Bemais - Ruy Carneiro Função [Selecione...] ASG ASG + ASG ++ Auxiliar de D…" at bounding box center [455, 71] width 641 height 407
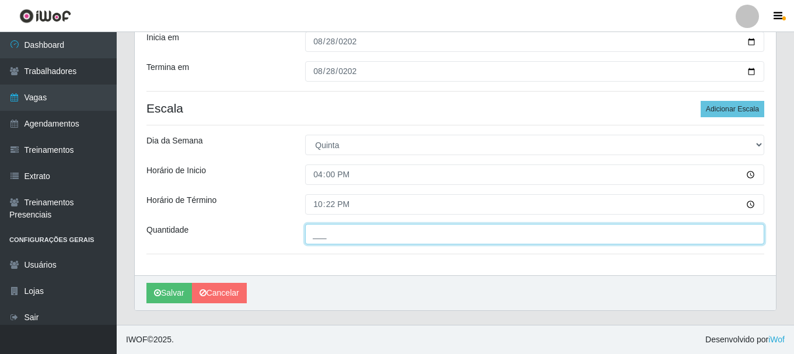
click at [341, 229] on input "___" at bounding box center [534, 234] width 459 height 20
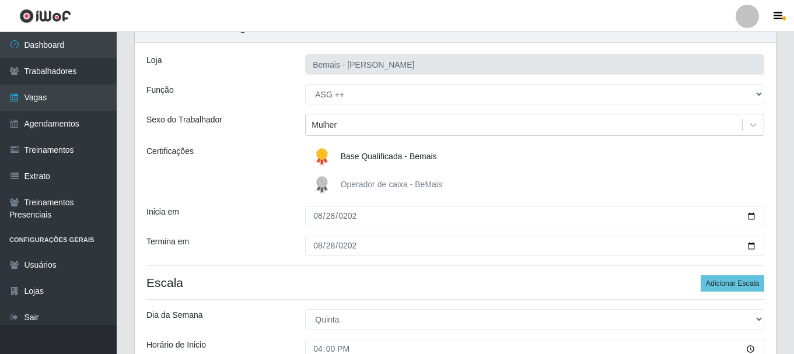
scroll to position [57, 0]
type input "1__"
click at [756, 283] on button "Adicionar Escala" at bounding box center [733, 284] width 64 height 16
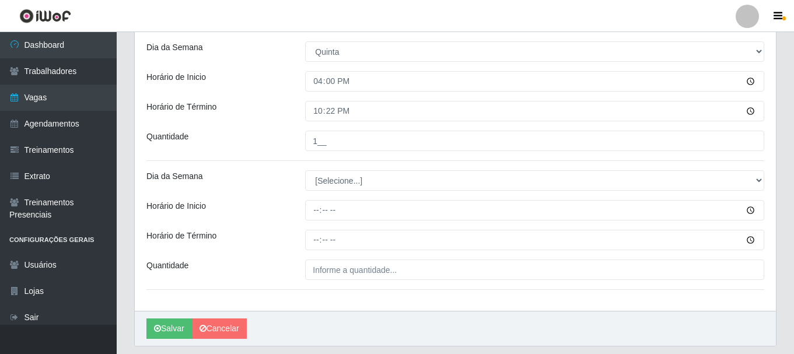
scroll to position [361, 0]
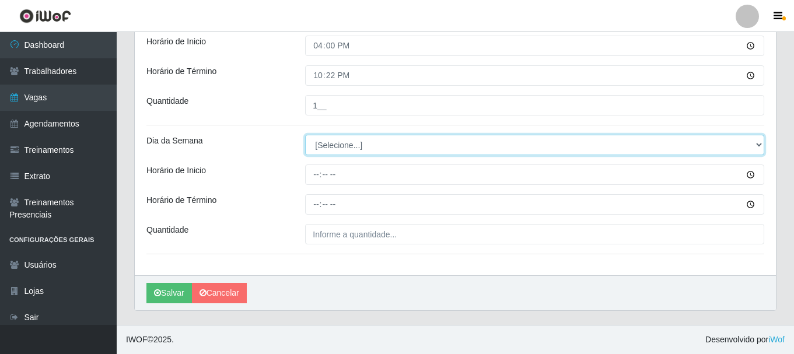
click at [373, 138] on select "[Selecione...] Segunda Terça Quarta Quinta Sexta Sábado Domingo" at bounding box center [534, 145] width 459 height 20
select select "4"
click at [305, 135] on select "[Selecione...] Segunda Terça Quarta Quinta Sexta Sábado Domingo" at bounding box center [534, 145] width 459 height 20
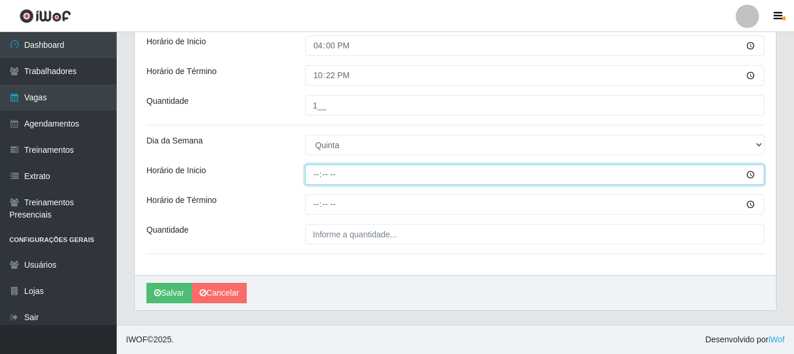
click at [319, 170] on input "Horário de Inicio" at bounding box center [534, 175] width 459 height 20
type input "09:00"
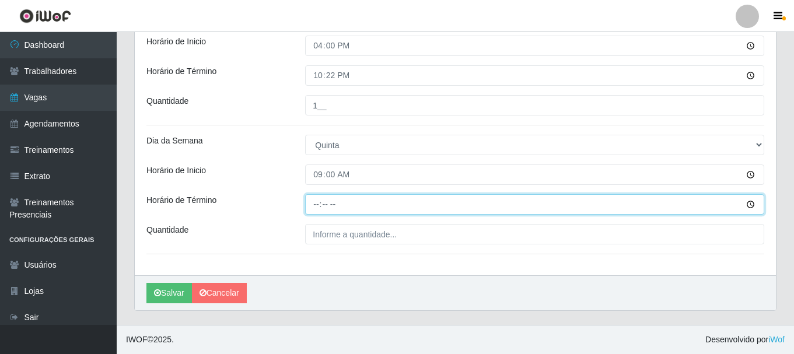
type input "15:00"
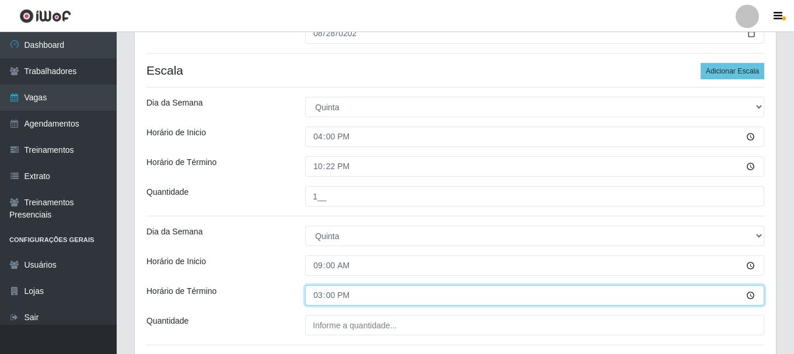
scroll to position [244, 0]
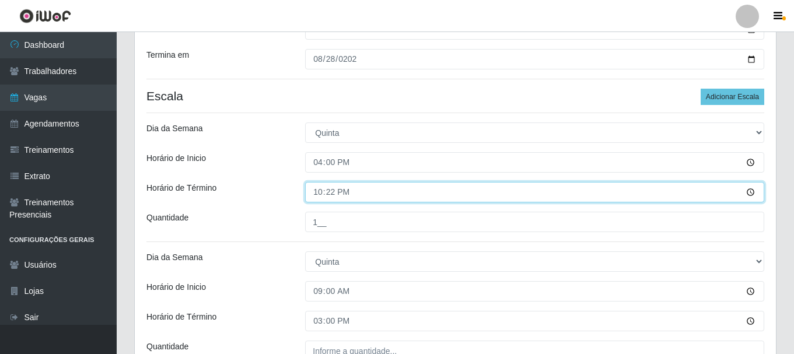
click at [334, 192] on input "22:22" at bounding box center [534, 192] width 459 height 20
type input "22:30"
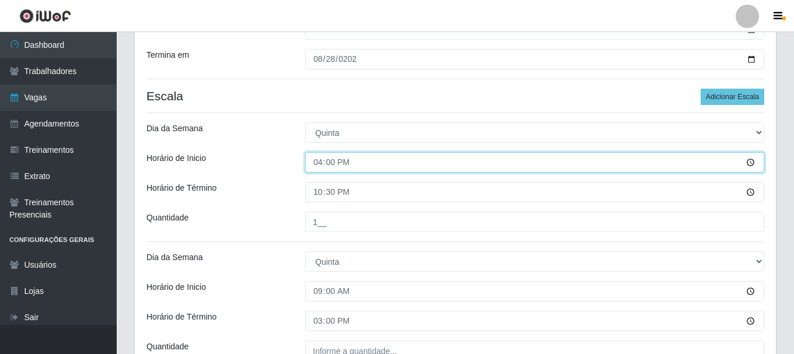
click at [337, 169] on input "16:00" at bounding box center [534, 162] width 459 height 20
click at [337, 165] on input "16:00" at bounding box center [534, 162] width 459 height 20
click at [327, 165] on input "16:00" at bounding box center [534, 162] width 459 height 20
type input "16:30"
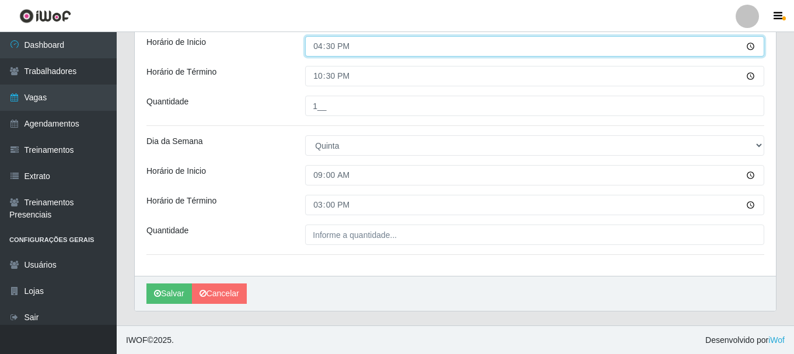
scroll to position [361, 0]
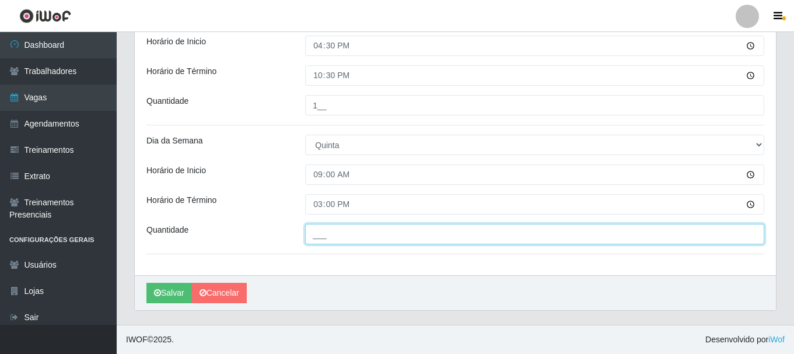
drag, startPoint x: 351, startPoint y: 233, endPoint x: 355, endPoint y: 207, distance: 26.7
click at [351, 233] on input "___" at bounding box center [534, 234] width 459 height 20
type input "1__"
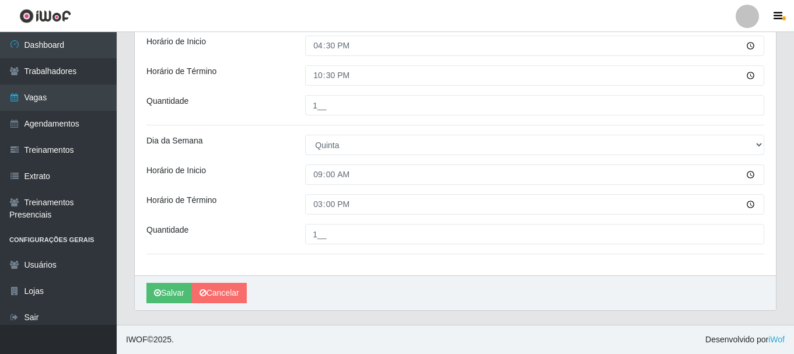
click at [375, 278] on div "Salvar Cancelar" at bounding box center [455, 292] width 641 height 35
click at [178, 296] on button "Salvar" at bounding box center [169, 293] width 46 height 20
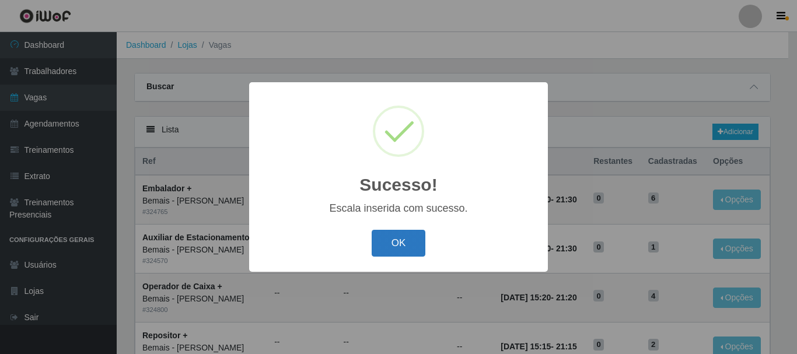
click at [403, 256] on button "OK" at bounding box center [399, 243] width 54 height 27
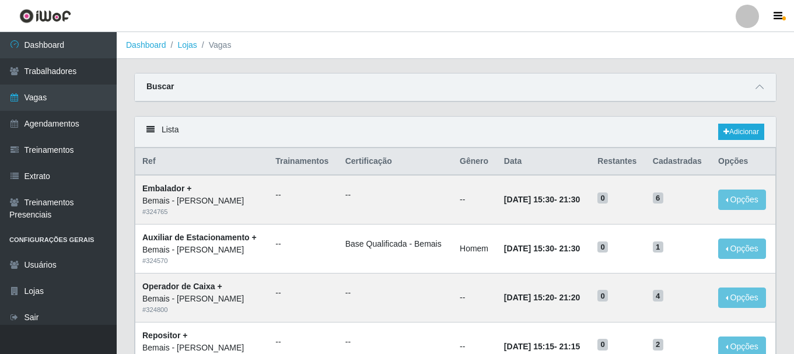
click at [732, 141] on div "Lista Adicionar" at bounding box center [455, 132] width 641 height 31
click at [731, 137] on link "Adicionar" at bounding box center [741, 132] width 46 height 16
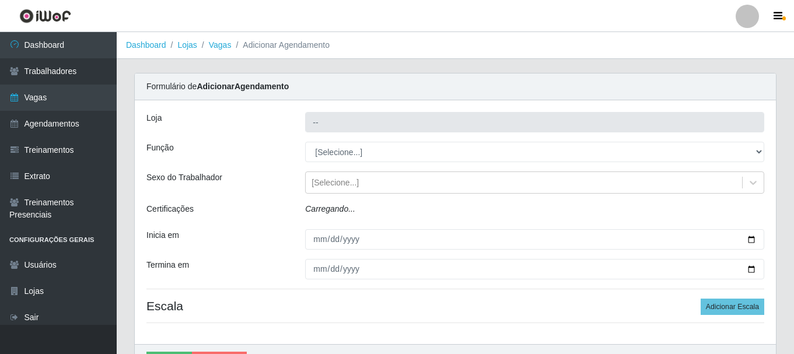
type input "Bemais - [PERSON_NAME]"
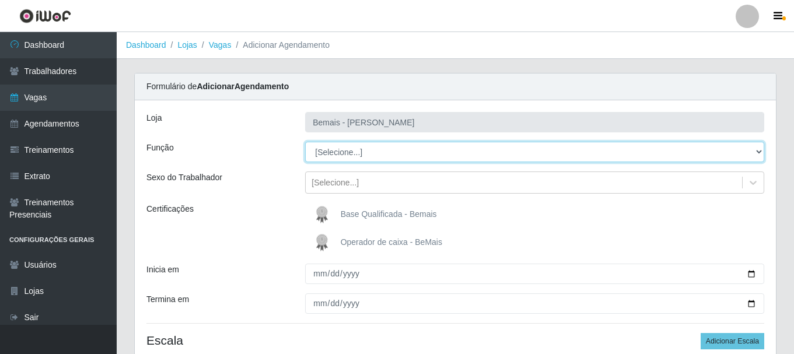
click at [346, 161] on select "[Selecione...] ASG ASG + ASG ++ Auxiliar de Depósito Auxiliar de Depósito + Aux…" at bounding box center [534, 152] width 459 height 20
click at [305, 142] on select "[Selecione...] ASG ASG + ASG ++ Auxiliar de Depósito Auxiliar de Depósito + Aux…" at bounding box center [534, 152] width 459 height 20
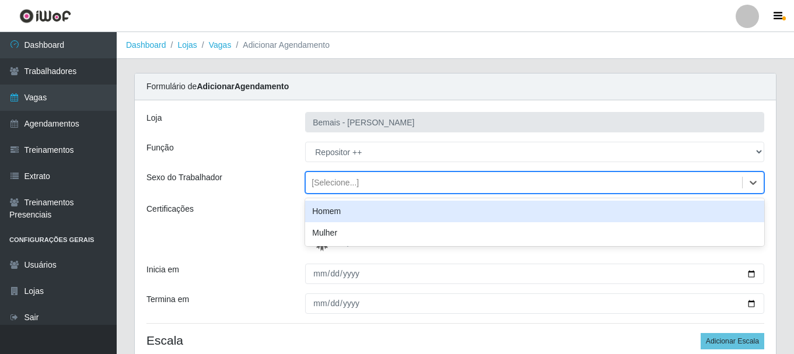
click at [342, 191] on div "[Selecione...]" at bounding box center [524, 182] width 436 height 19
click at [341, 217] on div "Homem" at bounding box center [534, 212] width 459 height 22
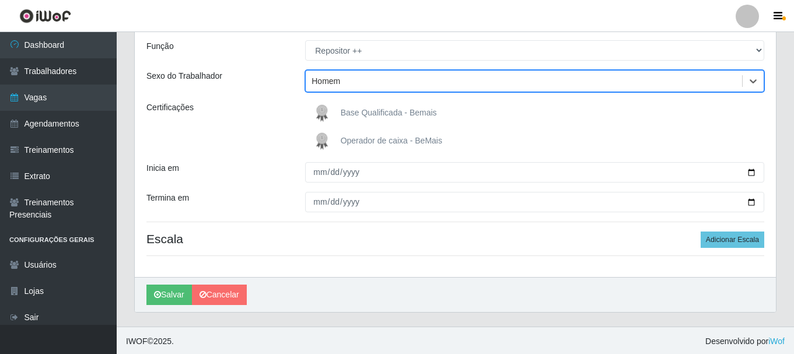
scroll to position [103, 0]
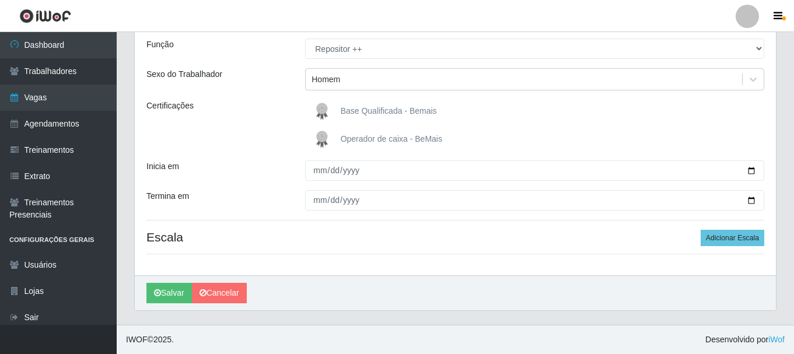
click at [324, 113] on img at bounding box center [324, 111] width 28 height 23
click at [0, 0] on input "Base Qualificada - Bemais" at bounding box center [0, 0] width 0 height 0
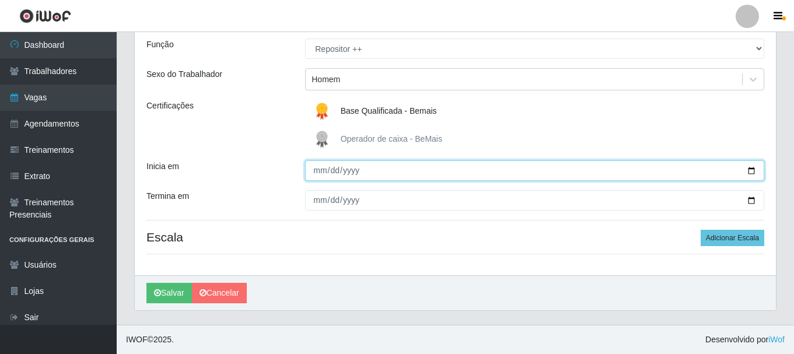
click at [317, 172] on input "Inicia em" at bounding box center [534, 170] width 459 height 20
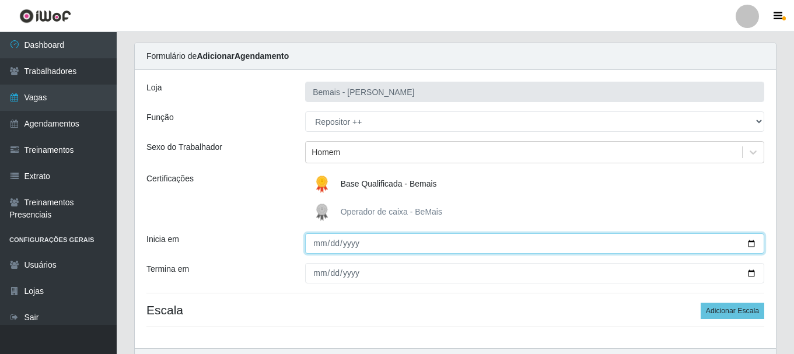
scroll to position [58, 0]
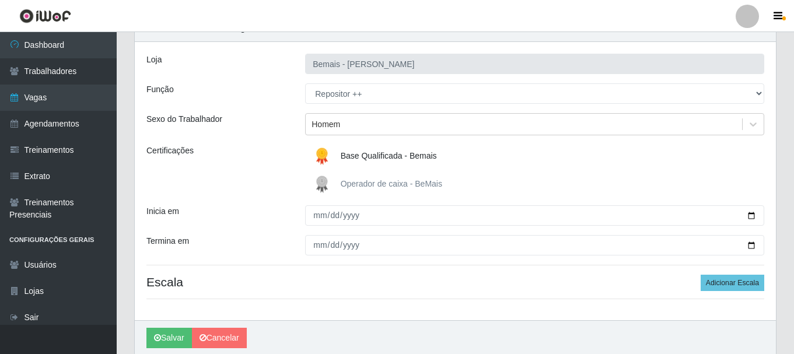
click at [324, 106] on div "Loja Bemais - Ruy Carneiro Função [Selecione...] ASG ASG + ASG ++ Auxiliar de D…" at bounding box center [455, 181] width 641 height 278
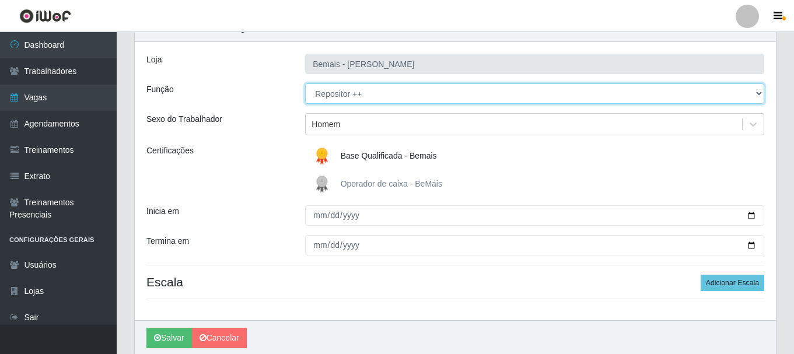
click at [329, 101] on select "[Selecione...] ASG ASG + ASG ++ Auxiliar de Depósito Auxiliar de Depósito + Aux…" at bounding box center [534, 93] width 459 height 20
click at [305, 83] on select "[Selecione...] ASG ASG + ASG ++ Auxiliar de Depósito Auxiliar de Depósito + Aux…" at bounding box center [534, 93] width 459 height 20
click at [382, 93] on select "[Selecione...] ASG ASG + ASG ++ Auxiliar de Depósito Auxiliar de Depósito + Aux…" at bounding box center [534, 93] width 459 height 20
select select "86"
click at [305, 83] on select "[Selecione...] ASG ASG + ASG ++ Auxiliar de Depósito Auxiliar de Depósito + Aux…" at bounding box center [534, 93] width 459 height 20
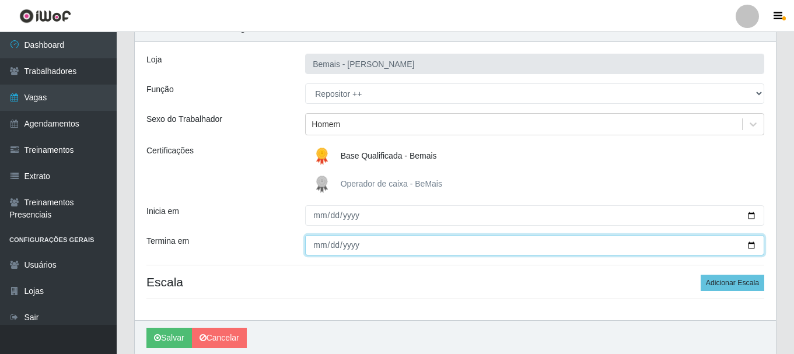
click at [317, 246] on input "Termina em" at bounding box center [534, 245] width 459 height 20
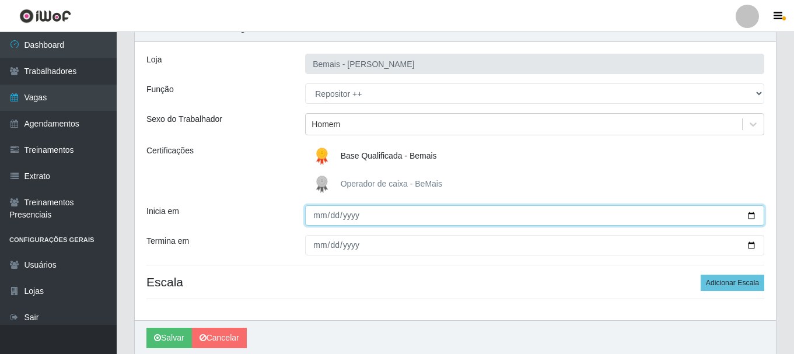
click at [348, 216] on input "Inicia em" at bounding box center [534, 215] width 459 height 20
type input "[DATE]"
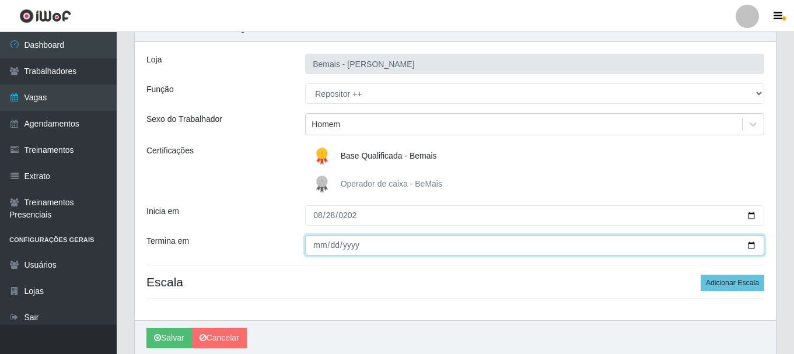
type input "202802-08-28"
type input "[DATE]"
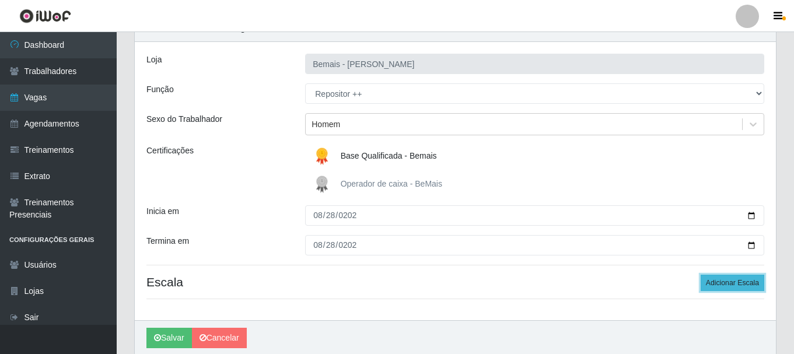
click at [727, 276] on button "Adicionar Escala" at bounding box center [733, 283] width 64 height 16
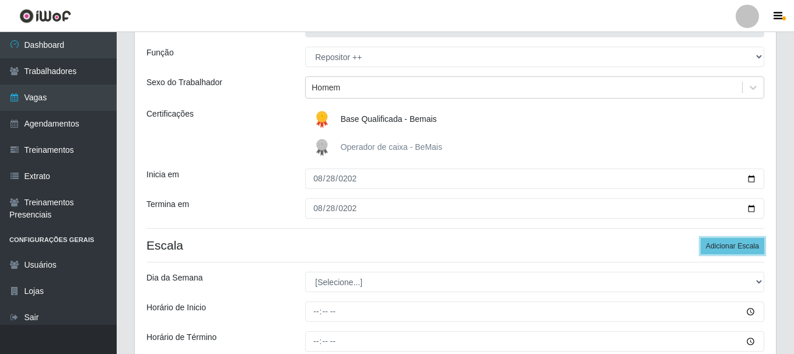
scroll to position [116, 0]
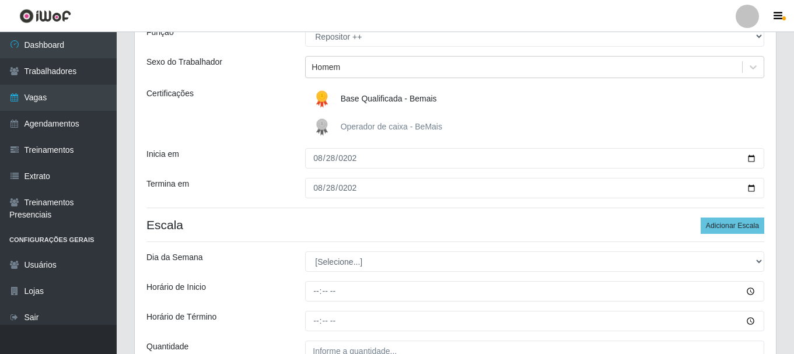
click at [346, 274] on div "Loja Bemais - Ruy Carneiro Função [Selecione...] ASG ASG + ASG ++ Auxiliar de D…" at bounding box center [455, 188] width 641 height 407
click at [346, 272] on div "Loja Bemais - Ruy Carneiro Função [Selecione...] ASG ASG + ASG ++ Auxiliar de D…" at bounding box center [455, 188] width 641 height 407
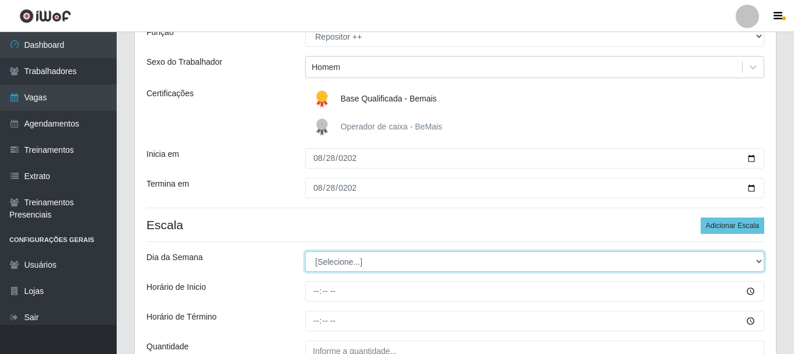
click at [345, 265] on select "[Selecione...] Segunda Terça Quarta Quinta Sexta Sábado Domingo" at bounding box center [534, 261] width 459 height 20
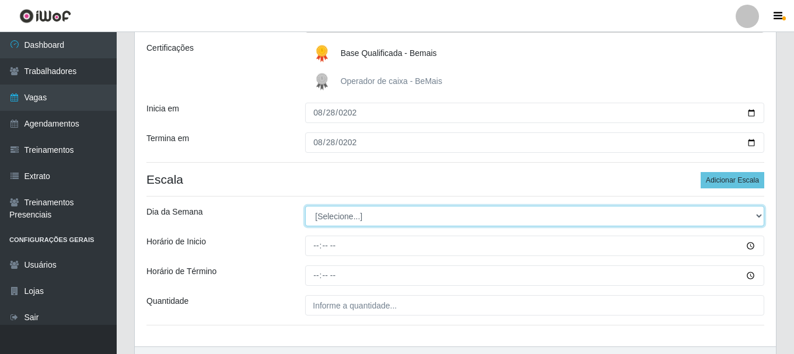
scroll to position [174, 0]
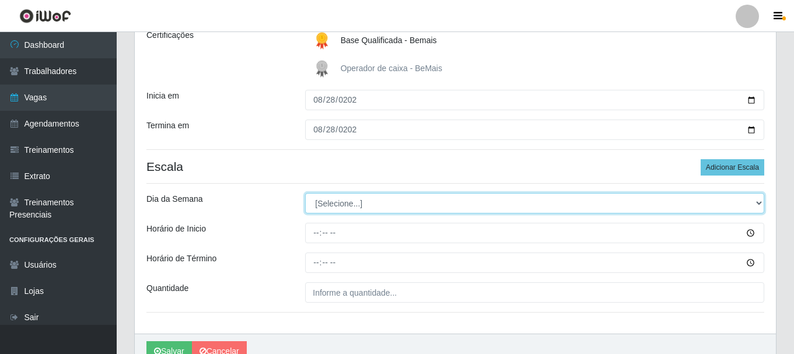
click at [343, 197] on select "[Selecione...] Segunda Terça Quarta Quinta Sexta Sábado Domingo" at bounding box center [534, 203] width 459 height 20
select select "4"
click at [305, 193] on select "[Selecione...] Segunda Terça Quarta Quinta Sexta Sábado Domingo" at bounding box center [534, 203] width 459 height 20
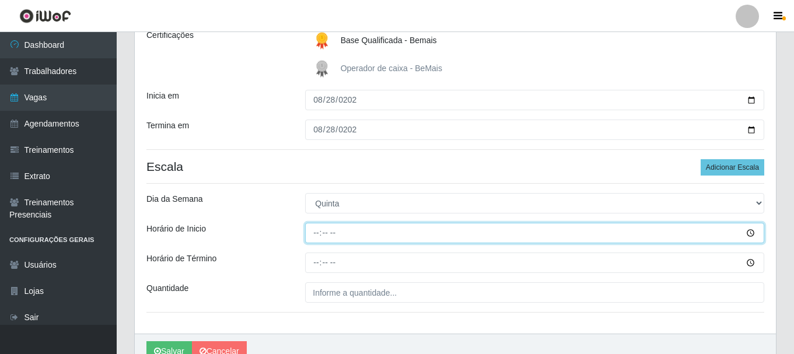
click at [318, 242] on input "Horário de Inicio" at bounding box center [534, 233] width 459 height 20
type input "09:00"
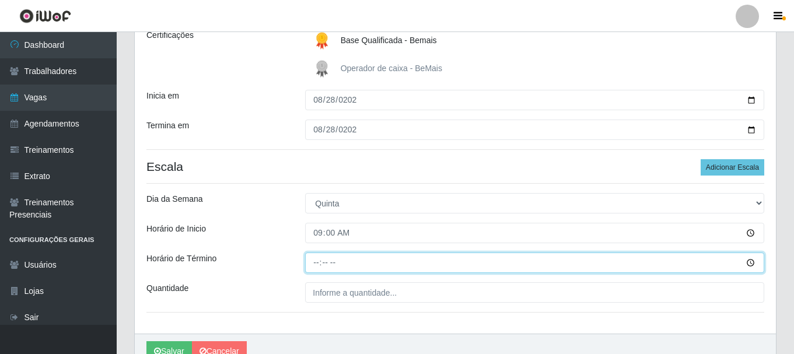
type input "15:00"
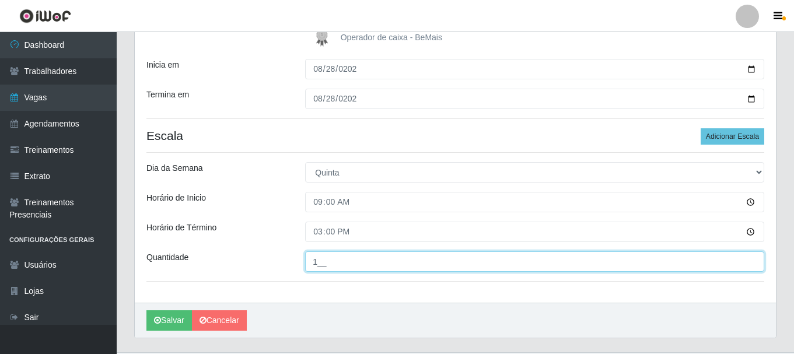
scroll to position [232, 0]
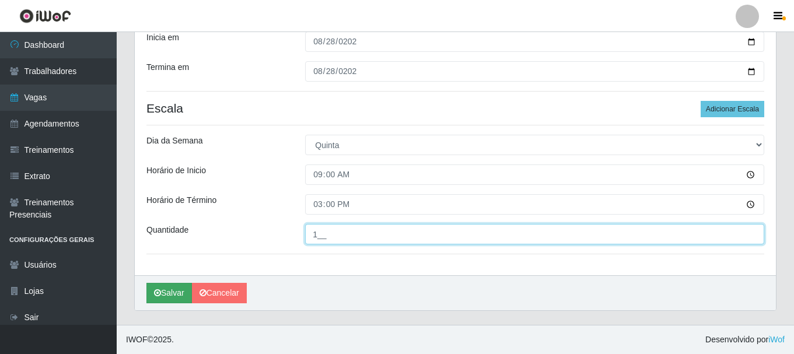
type input "1__"
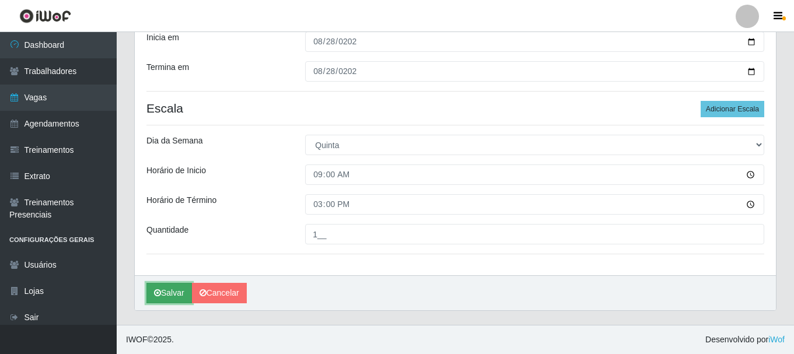
click at [163, 298] on button "Salvar" at bounding box center [169, 293] width 46 height 20
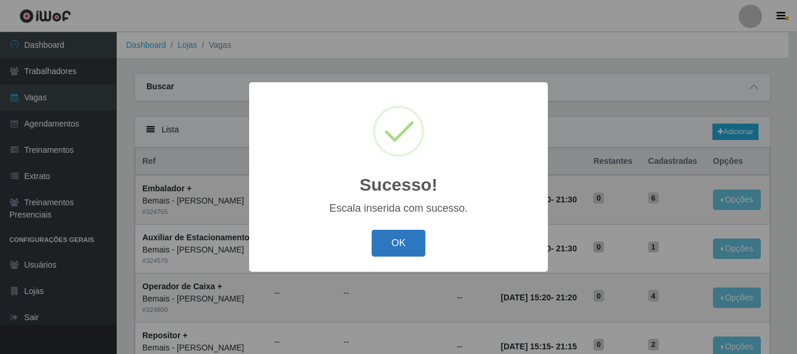
click at [407, 248] on button "OK" at bounding box center [399, 243] width 54 height 27
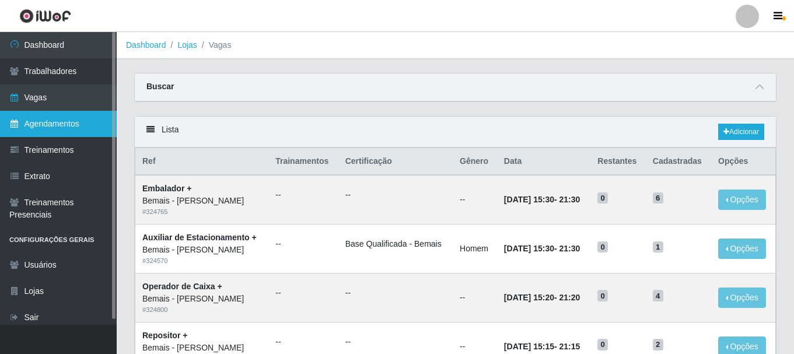
click at [26, 118] on link "Agendamentos" at bounding box center [58, 124] width 117 height 26
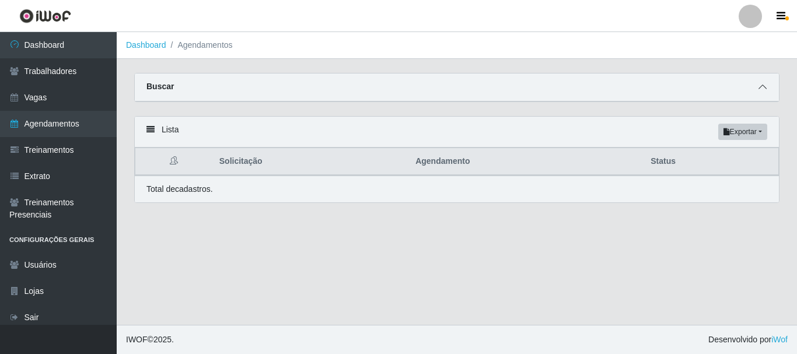
click at [764, 89] on icon at bounding box center [762, 87] width 8 height 8
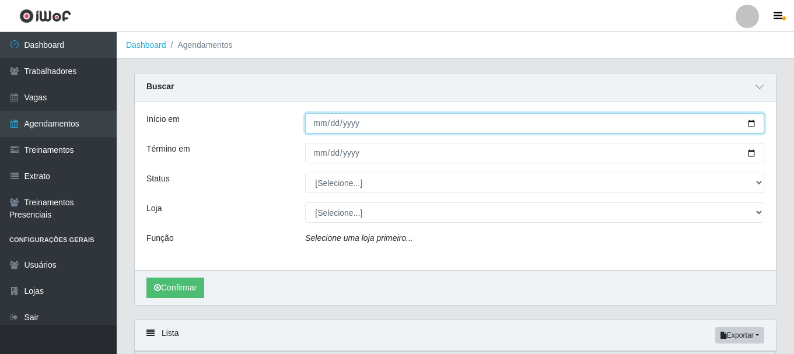
click at [319, 122] on input "Início em" at bounding box center [534, 123] width 459 height 20
type input "[DATE]"
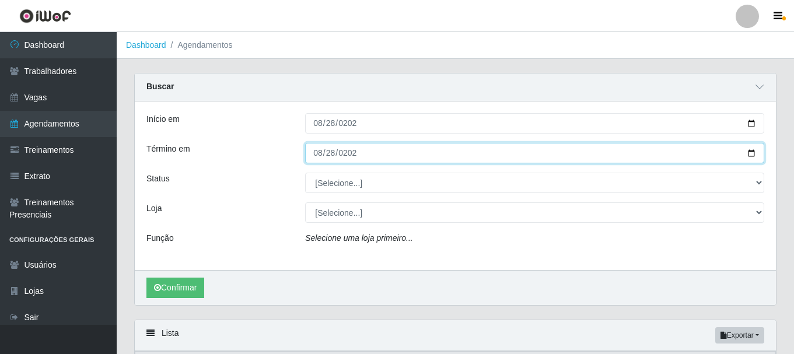
type input "[DATE]"
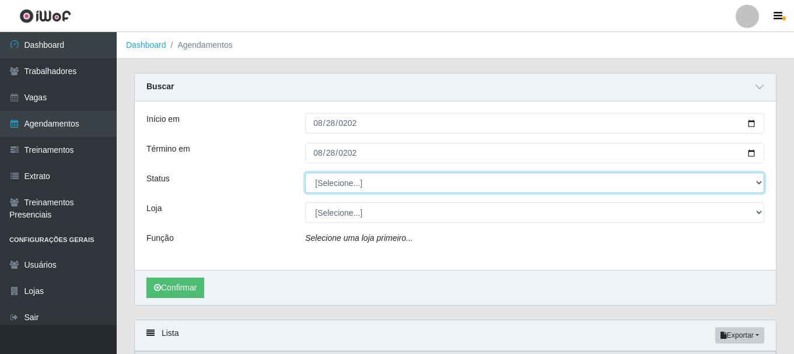
select select "AGENDADO"
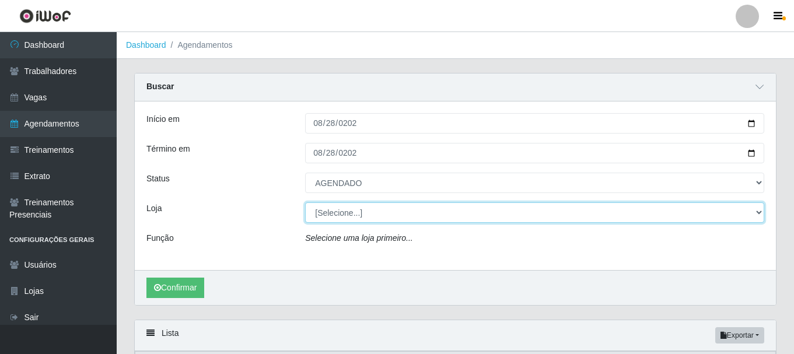
select select "230"
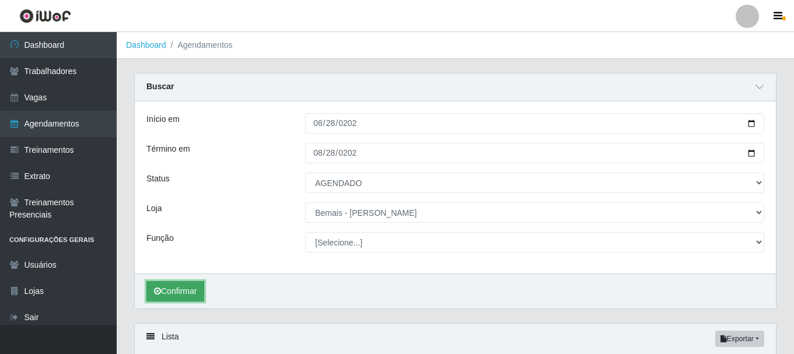
click at [191, 284] on button "Confirmar" at bounding box center [175, 291] width 58 height 20
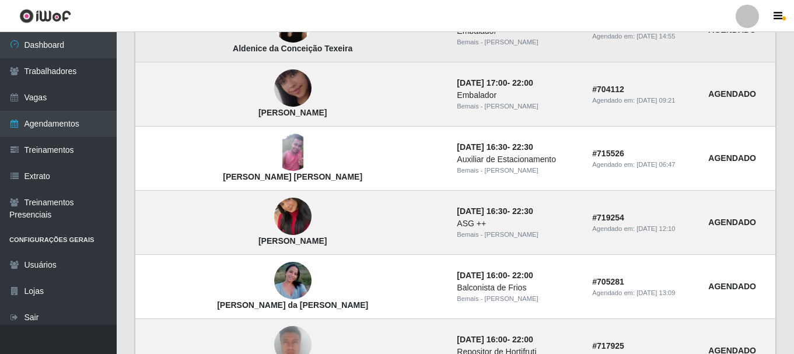
scroll to position [583, 0]
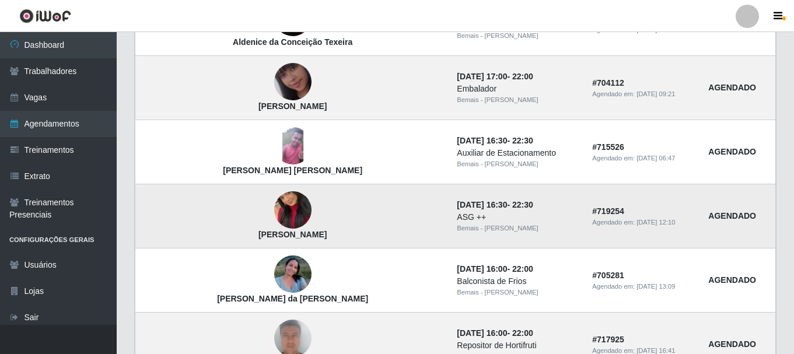
click at [274, 205] on img at bounding box center [292, 210] width 37 height 67
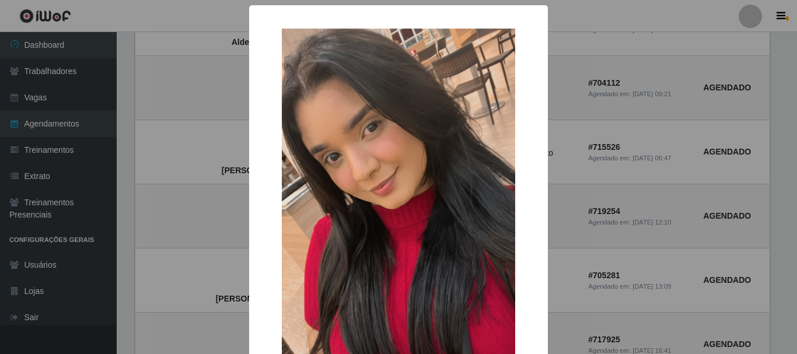
click at [206, 197] on div "× [PERSON_NAME] OK Cancel" at bounding box center [398, 177] width 797 height 354
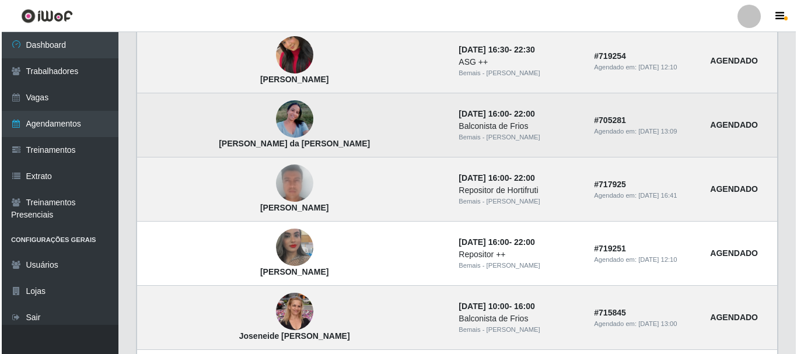
scroll to position [758, 0]
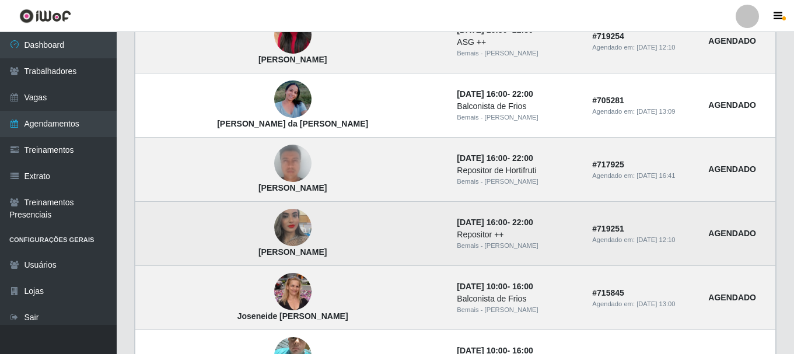
click at [224, 240] on td "[PERSON_NAME]" at bounding box center [292, 234] width 315 height 64
click at [274, 230] on img at bounding box center [292, 228] width 37 height 67
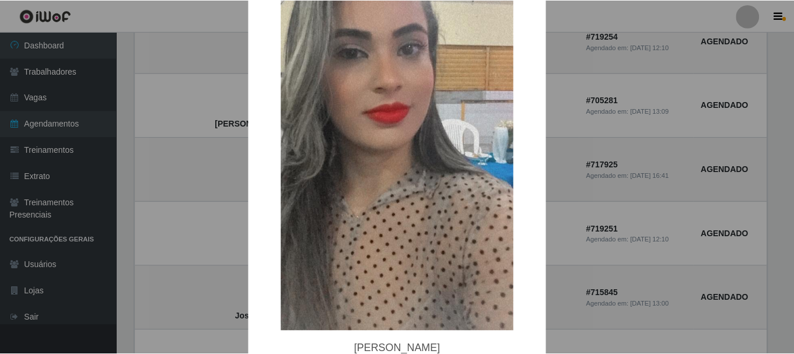
scroll to position [117, 0]
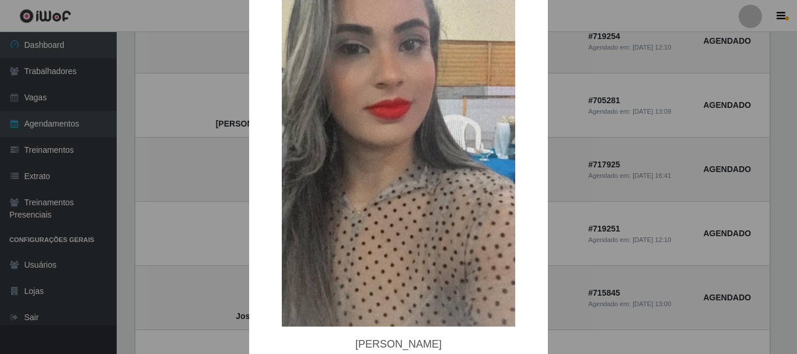
click at [599, 159] on div "× Miriam Daniela de Lima OK Cancel" at bounding box center [398, 177] width 797 height 354
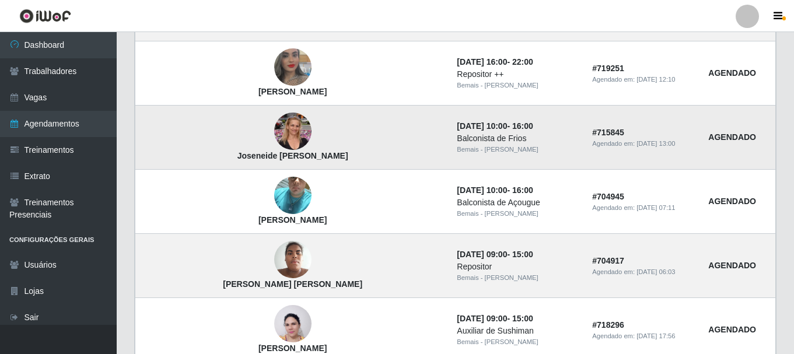
scroll to position [992, 0]
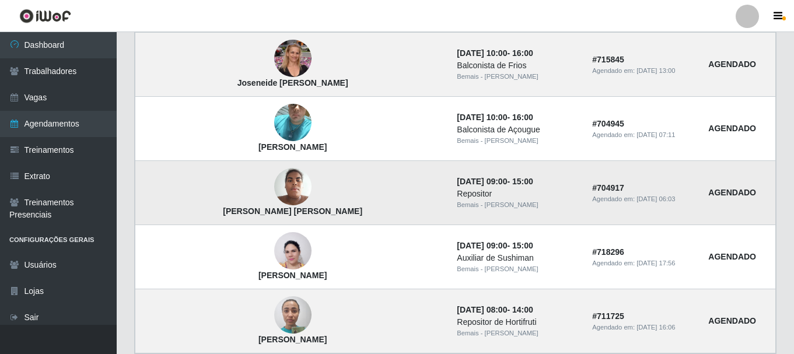
click at [274, 190] on img at bounding box center [292, 187] width 37 height 50
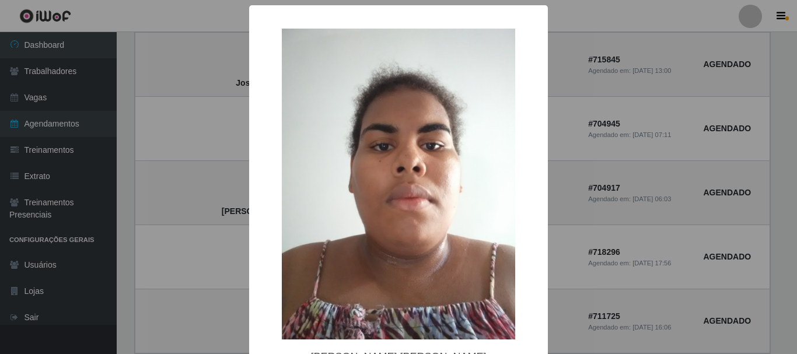
click at [249, 204] on div "× Maria Elidiane Bento Sousa OK Cancel" at bounding box center [398, 212] width 299 height 415
click at [232, 216] on div "× Maria Elidiane Bento Sousa OK Cancel" at bounding box center [398, 177] width 797 height 354
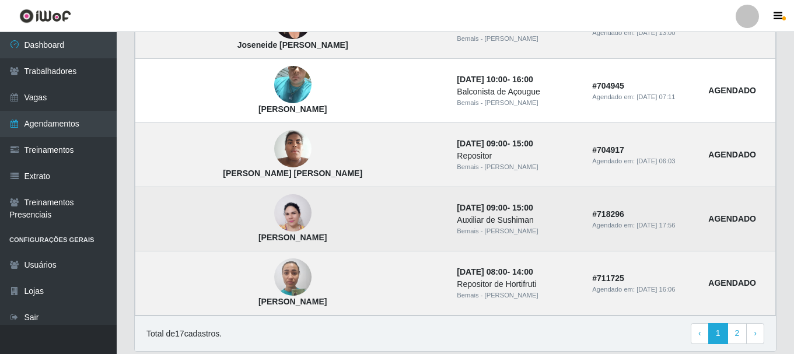
scroll to position [1050, 0]
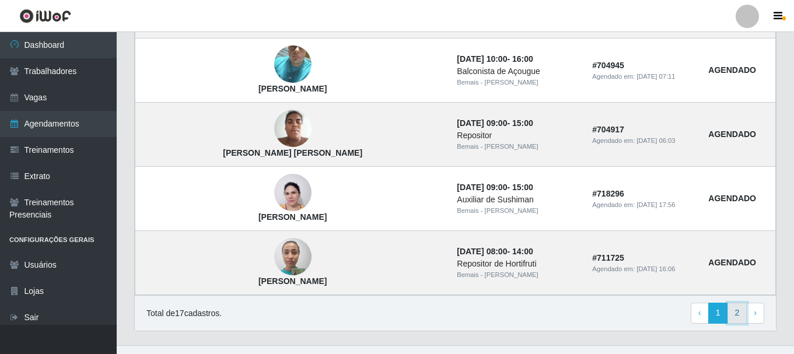
click at [734, 318] on link "2" at bounding box center [737, 313] width 20 height 21
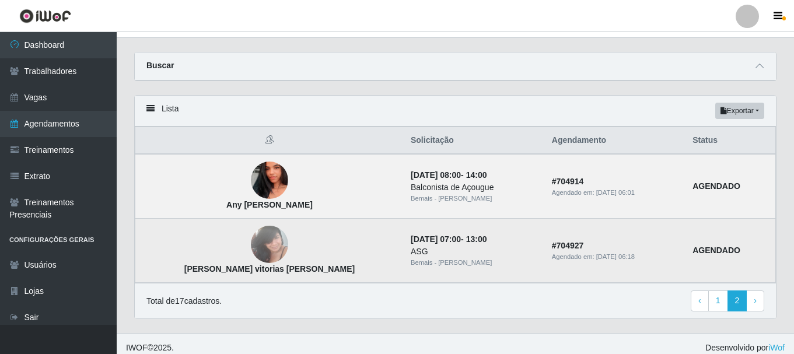
scroll to position [30, 0]
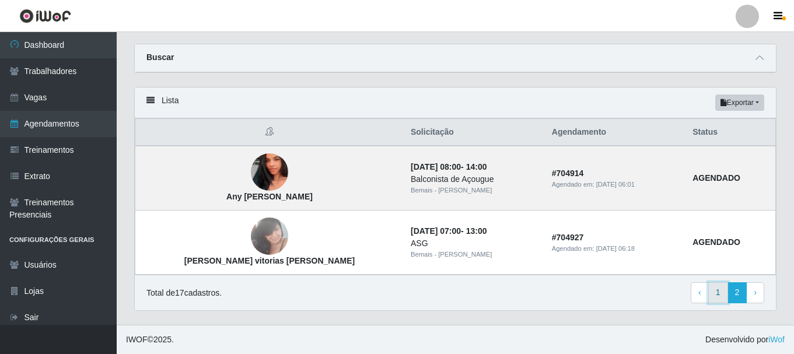
click at [720, 291] on link "1" at bounding box center [718, 292] width 20 height 21
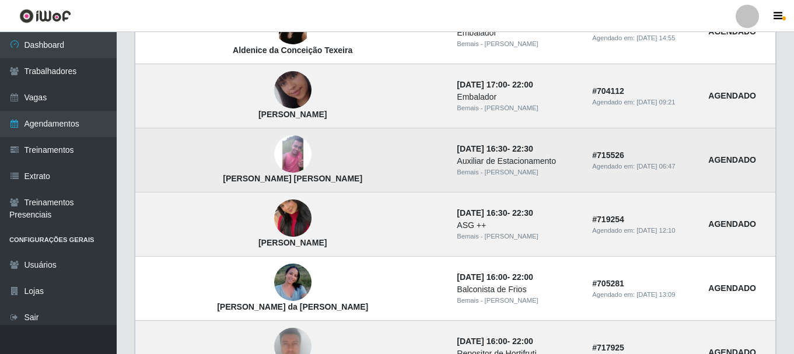
scroll to position [339, 0]
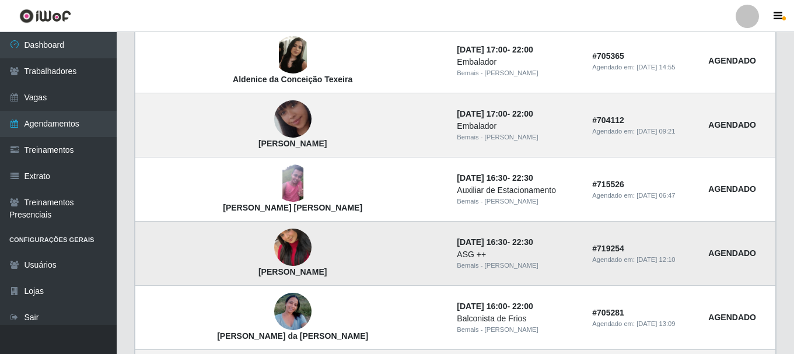
click at [274, 242] on img at bounding box center [292, 248] width 37 height 67
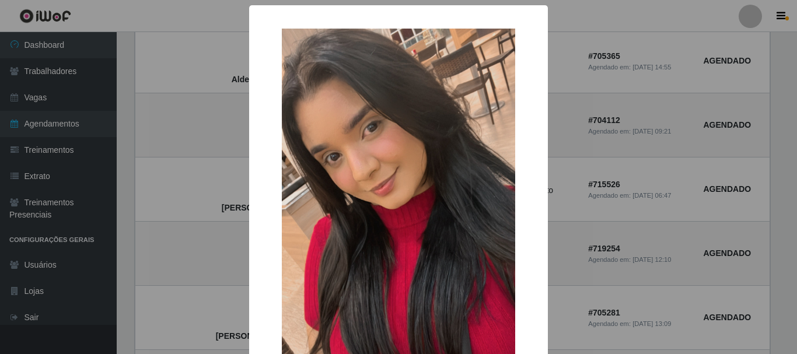
click at [217, 200] on div "× [PERSON_NAME] OK Cancel" at bounding box center [398, 177] width 797 height 354
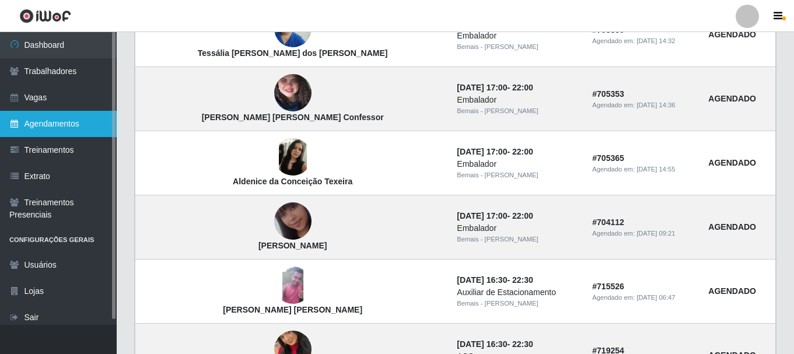
scroll to position [222, 0]
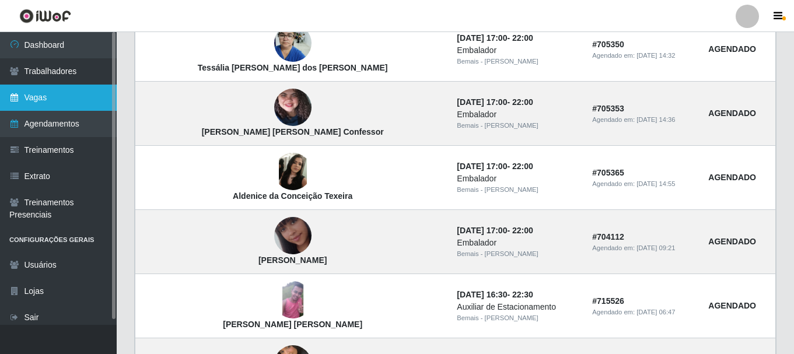
click at [51, 104] on link "Vagas" at bounding box center [58, 98] width 117 height 26
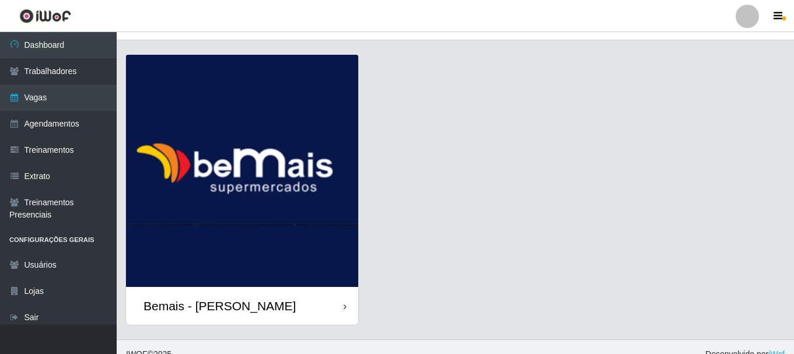
scroll to position [33, 0]
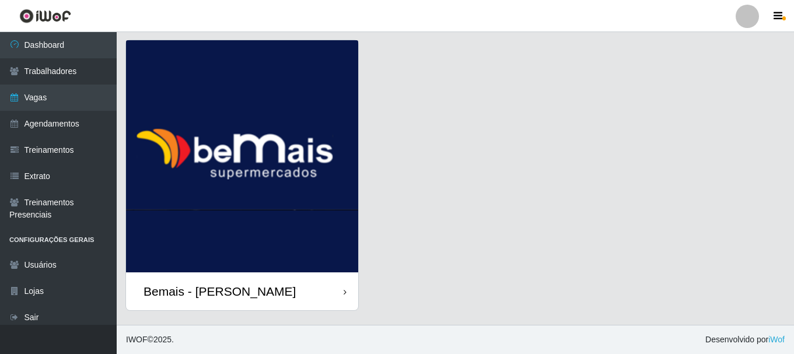
click at [222, 180] on img at bounding box center [242, 156] width 232 height 232
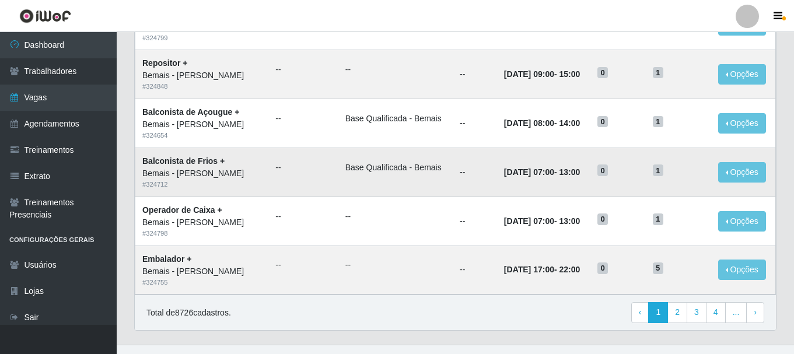
scroll to position [635, 0]
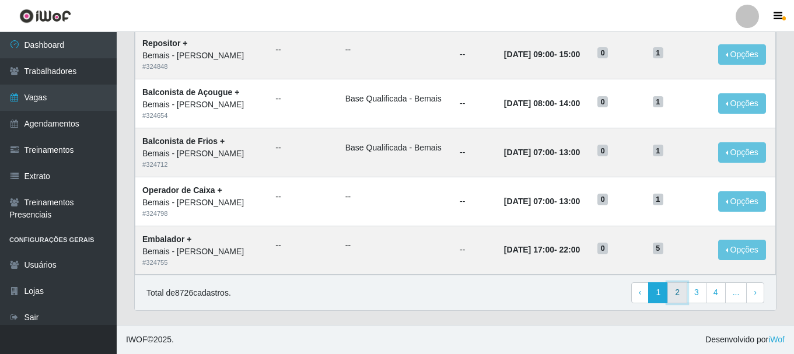
click at [672, 289] on link "2" at bounding box center [677, 292] width 20 height 21
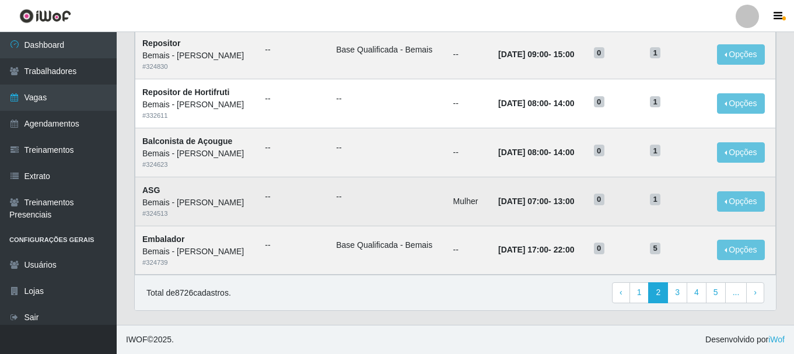
scroll to position [635, 0]
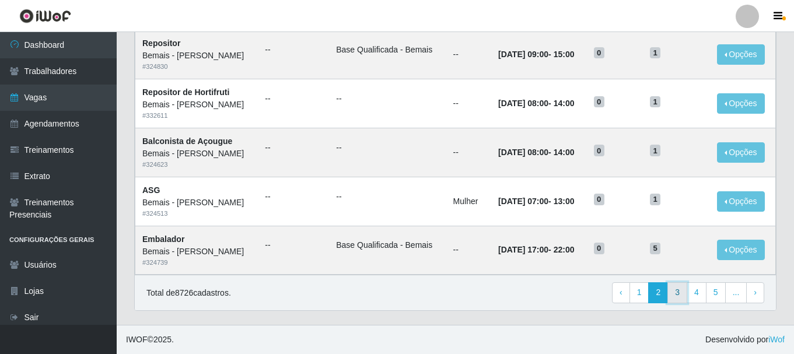
click at [687, 292] on link "3" at bounding box center [677, 292] width 20 height 21
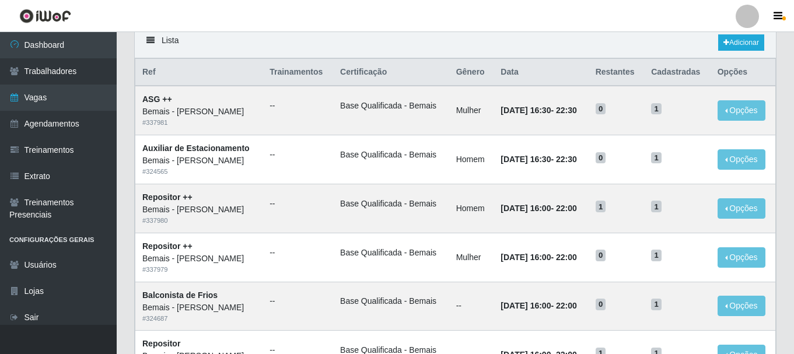
scroll to position [117, 0]
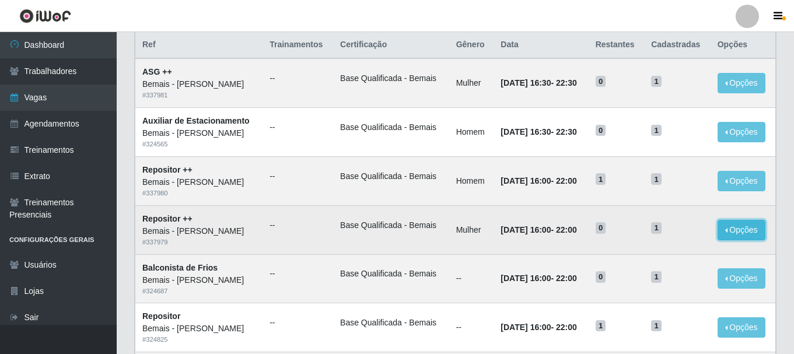
click at [732, 229] on button "Opções" at bounding box center [742, 230] width 48 height 20
click at [698, 234] on button "Editar" at bounding box center [670, 233] width 92 height 24
click at [726, 228] on button "Opções" at bounding box center [742, 230] width 48 height 20
click at [664, 231] on link "Editar" at bounding box center [651, 232] width 33 height 9
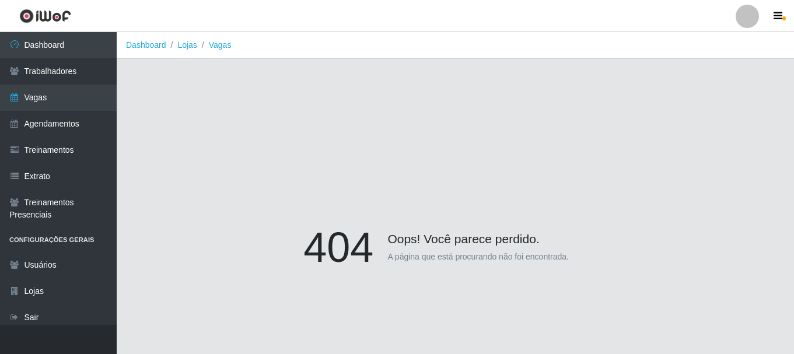
click at [442, 240] on h4 "Oops! Você parece perdido." at bounding box center [455, 234] width 304 height 24
drag, startPoint x: 418, startPoint y: 251, endPoint x: 410, endPoint y: 250, distance: 8.3
click at [418, 251] on p "A página que está procurando não foi encontrada." at bounding box center [477, 257] width 181 height 12
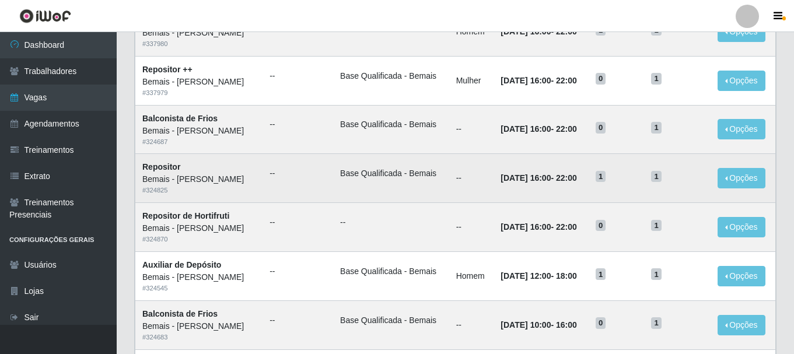
scroll to position [233, 0]
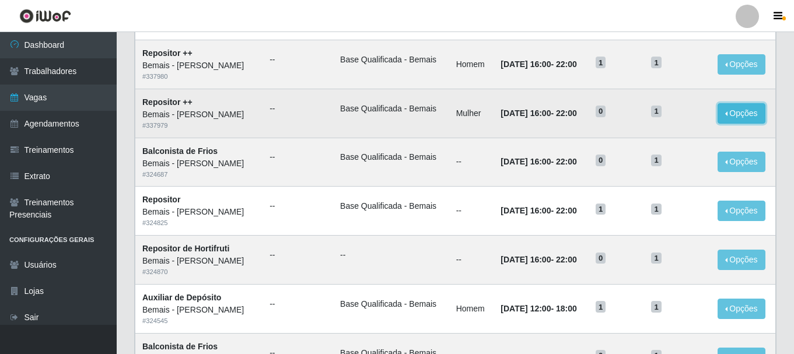
click at [744, 116] on button "Opções" at bounding box center [742, 113] width 48 height 20
click at [661, 116] on link "Editar" at bounding box center [651, 115] width 33 height 9
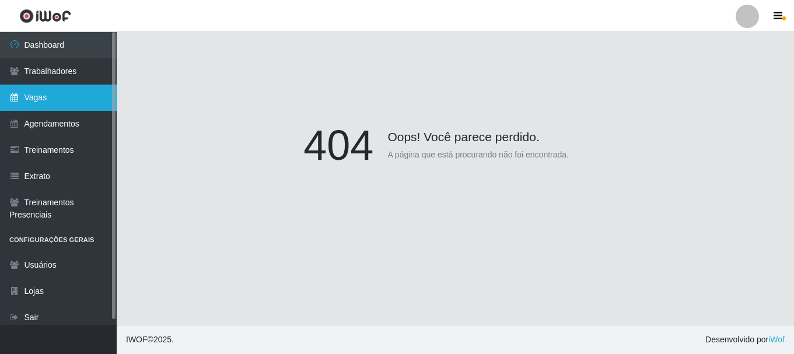
click at [26, 97] on link "Vagas" at bounding box center [58, 98] width 117 height 26
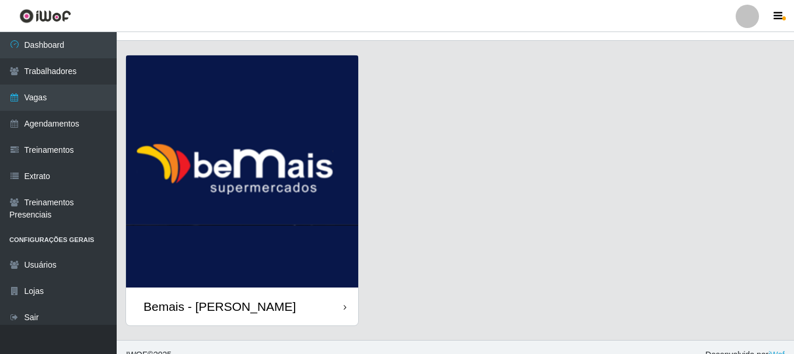
scroll to position [33, 0]
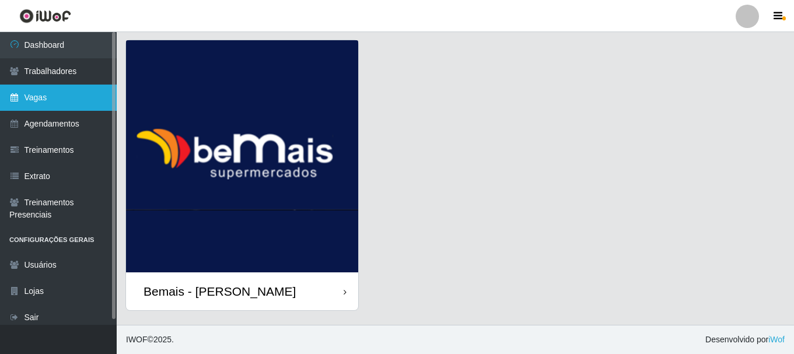
click at [54, 110] on link "Vagas" at bounding box center [58, 98] width 117 height 26
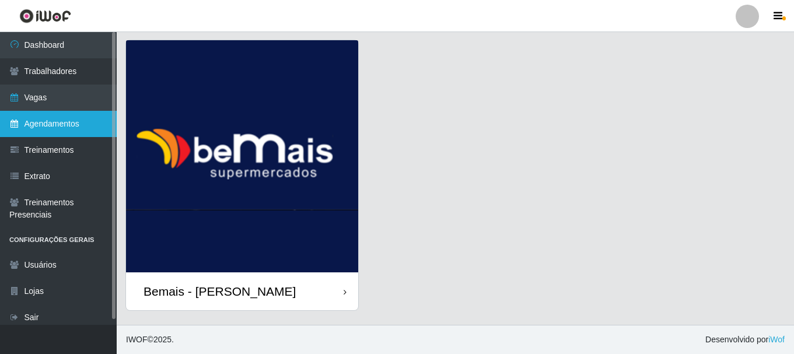
click at [54, 128] on link "Agendamentos" at bounding box center [58, 124] width 117 height 26
